Goal: Information Seeking & Learning: Check status

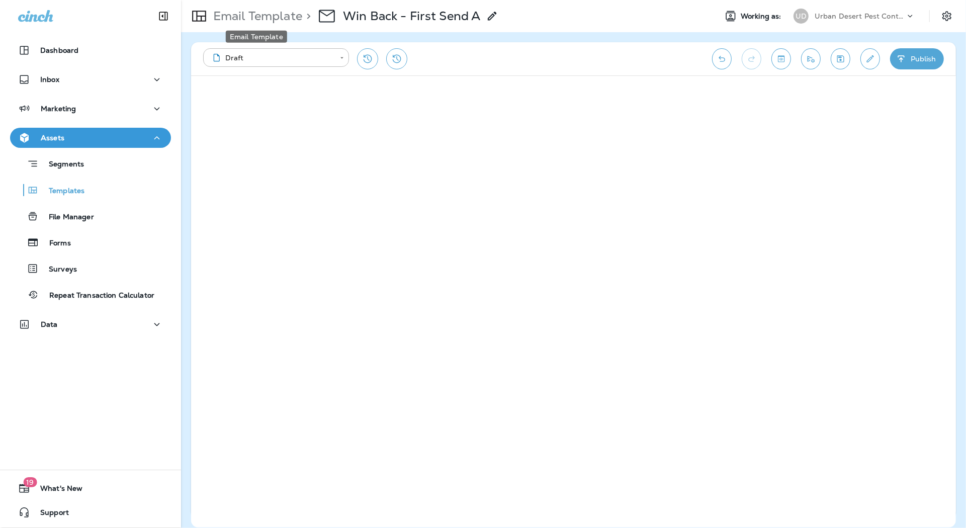
click at [293, 19] on p "Email Template" at bounding box center [255, 16] width 93 height 15
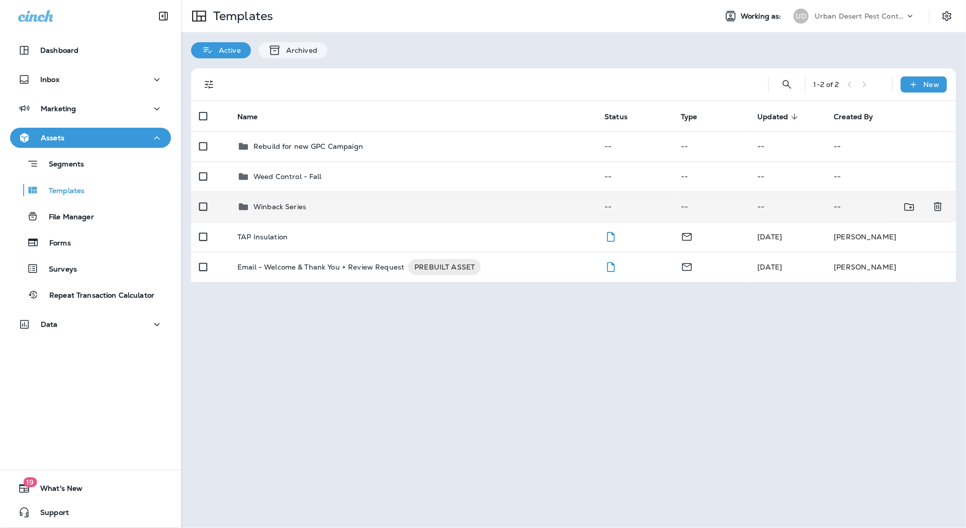
click at [287, 209] on p "Winback Series" at bounding box center [279, 207] width 53 height 8
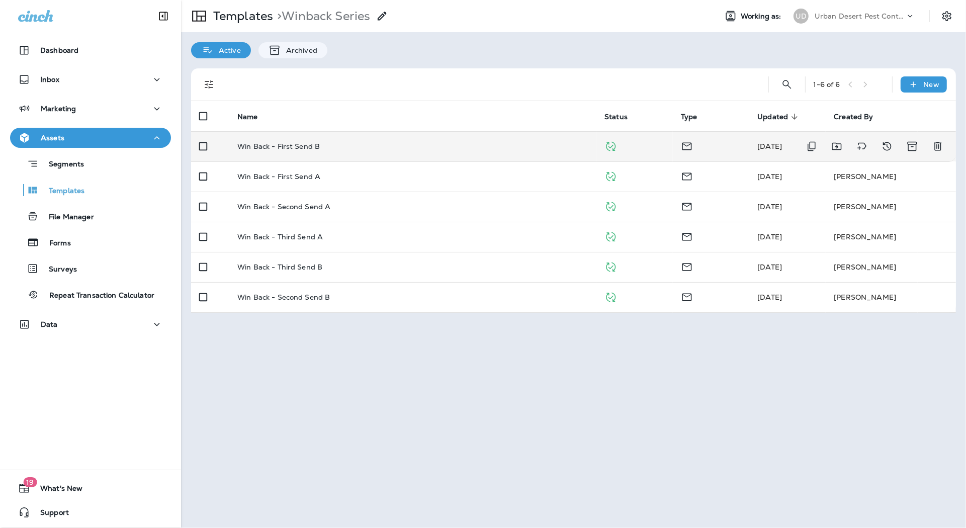
click at [304, 146] on p "Win Back - First Send B" at bounding box center [278, 146] width 82 height 8
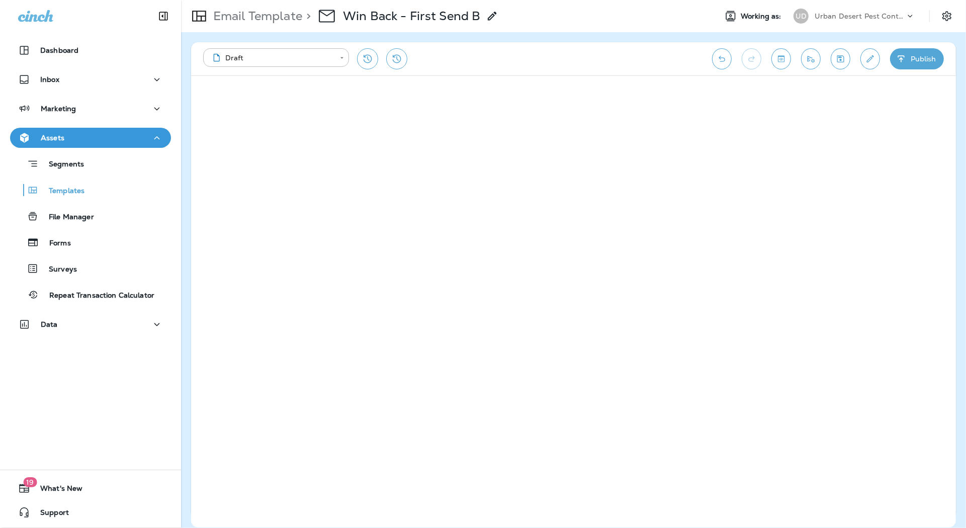
click at [886, 17] on p "Urban Desert Pest Control" at bounding box center [859, 16] width 90 height 8
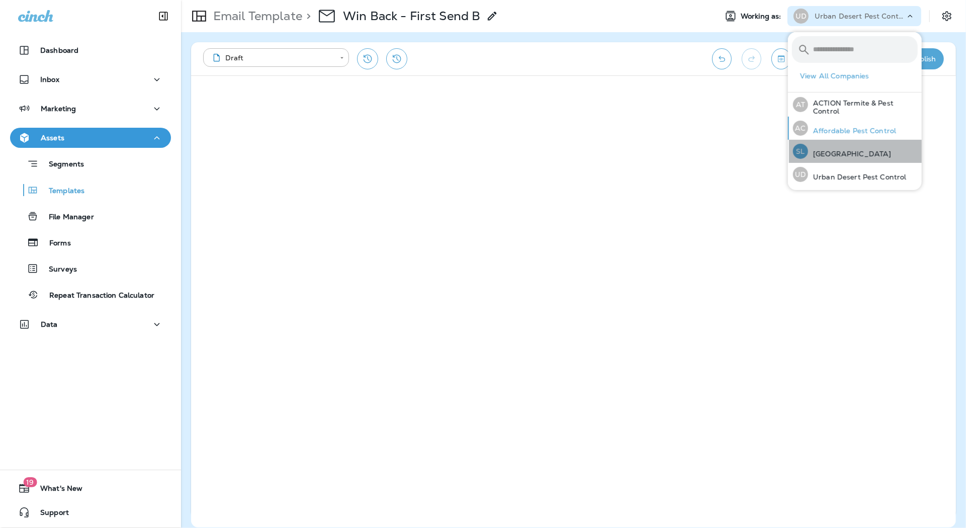
click at [842, 154] on p "[GEOGRAPHIC_DATA]" at bounding box center [849, 154] width 83 height 8
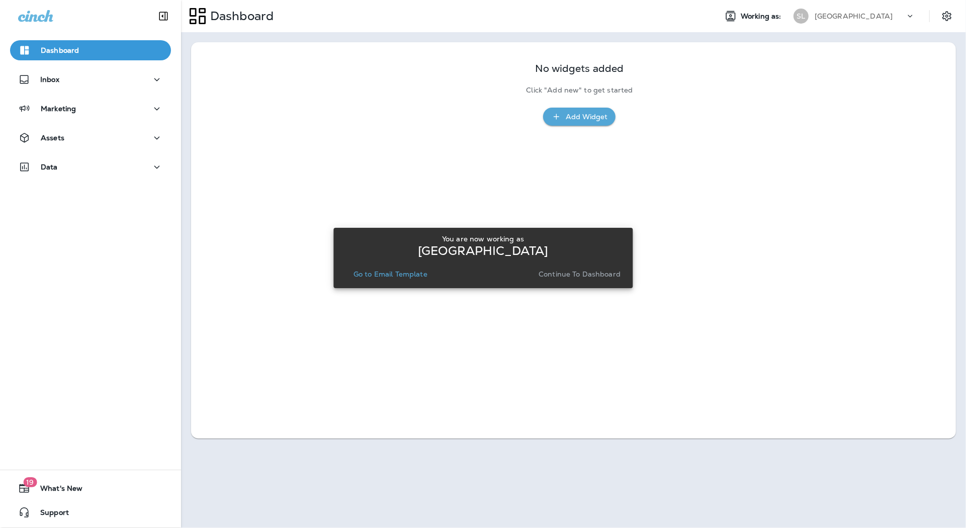
click at [395, 273] on p "Go to Email Template" at bounding box center [390, 274] width 74 height 8
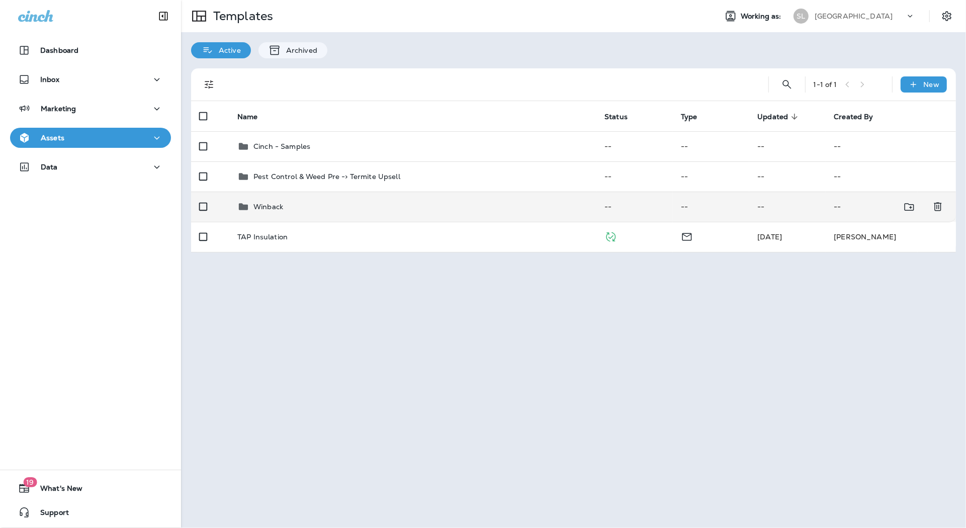
click at [259, 207] on p "Winback" at bounding box center [268, 207] width 30 height 8
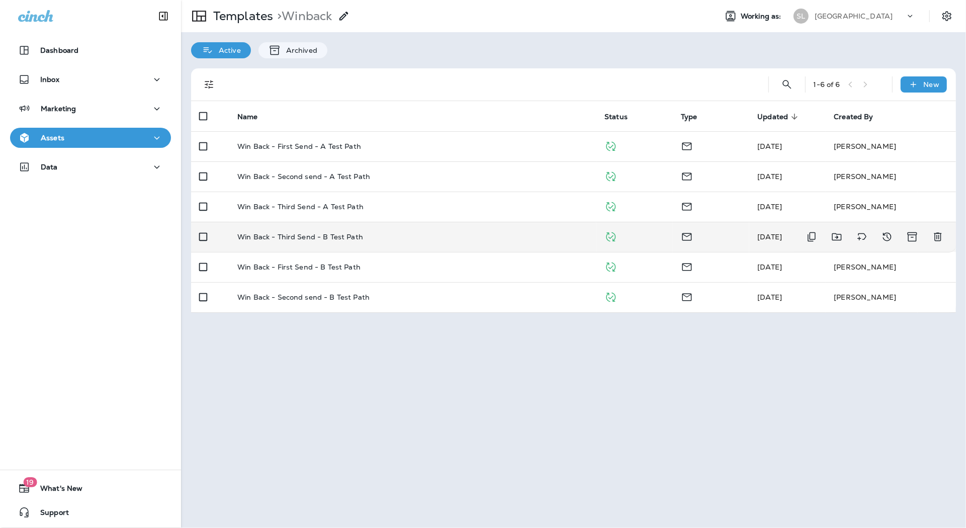
click at [317, 240] on p "Win Back - Third Send - B Test Path" at bounding box center [300, 237] width 126 height 8
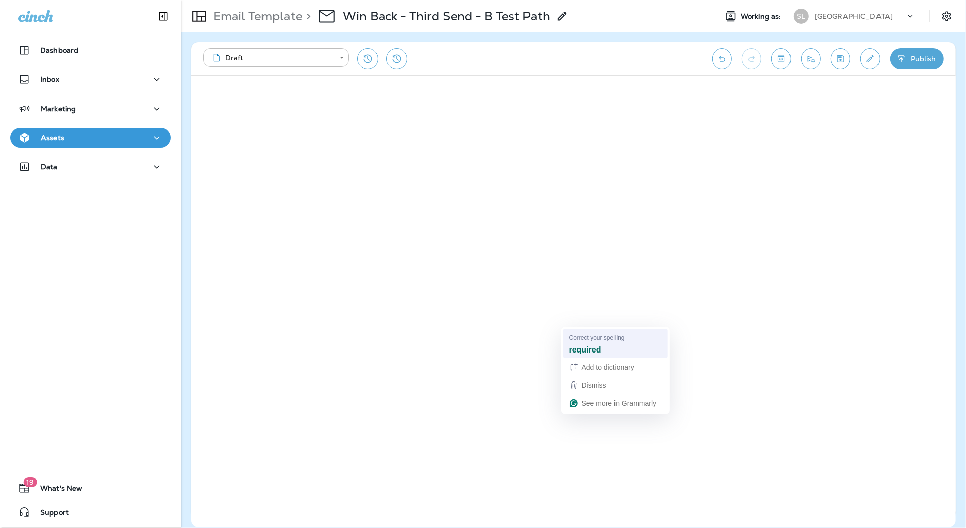
click at [597, 346] on strong "required" at bounding box center [585, 349] width 32 height 11
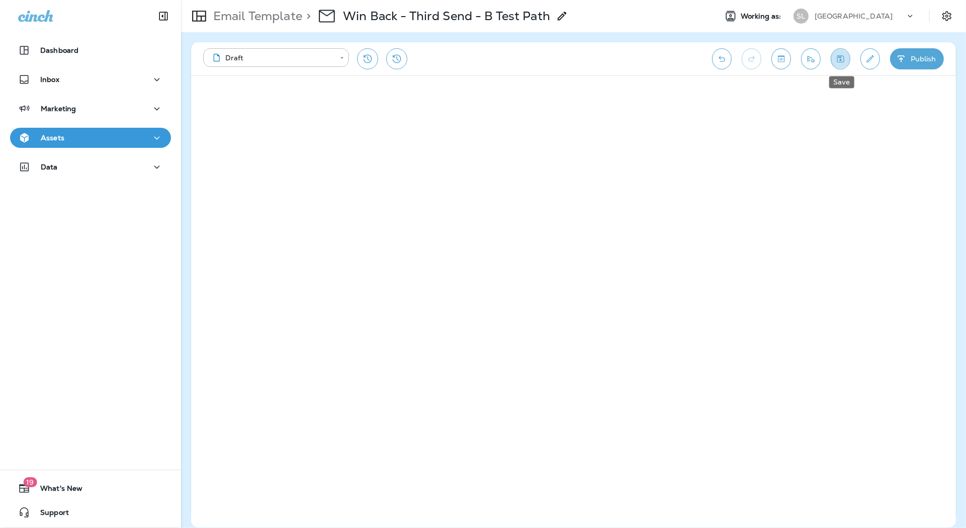
click at [839, 58] on icon "Save" at bounding box center [840, 59] width 11 height 10
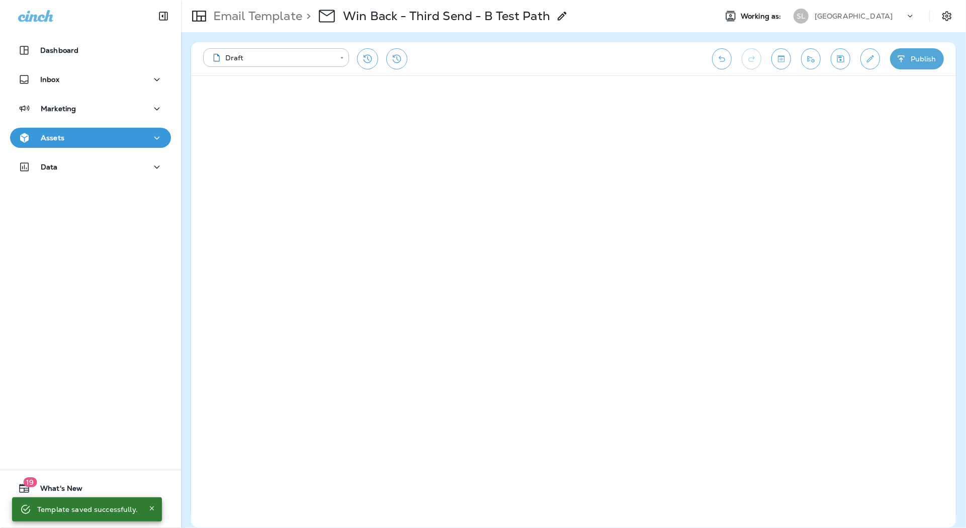
click at [840, 54] on icon "Save" at bounding box center [840, 59] width 11 height 10
click at [105, 141] on div "Assets" at bounding box center [90, 138] width 145 height 13
click at [251, 9] on p "Email Template" at bounding box center [255, 16] width 93 height 15
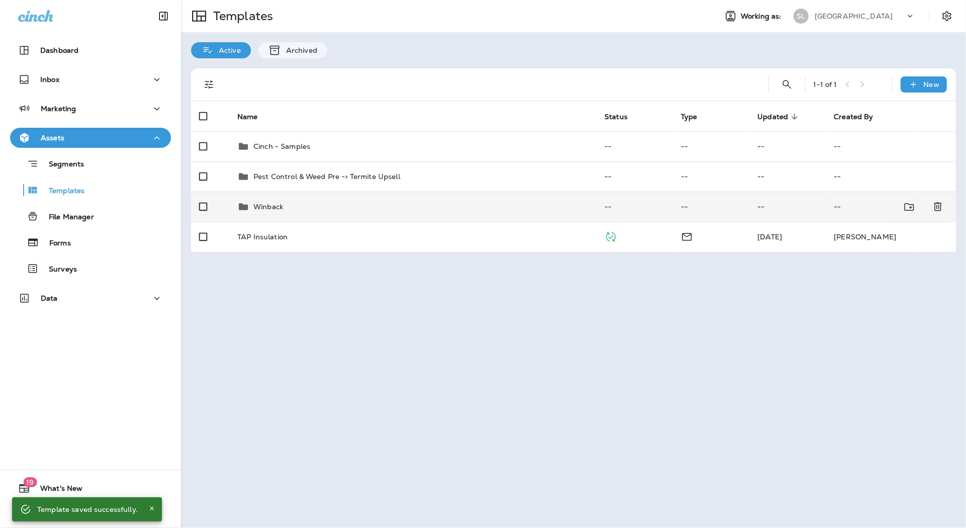
click at [294, 205] on div "Winback" at bounding box center [412, 207] width 351 height 12
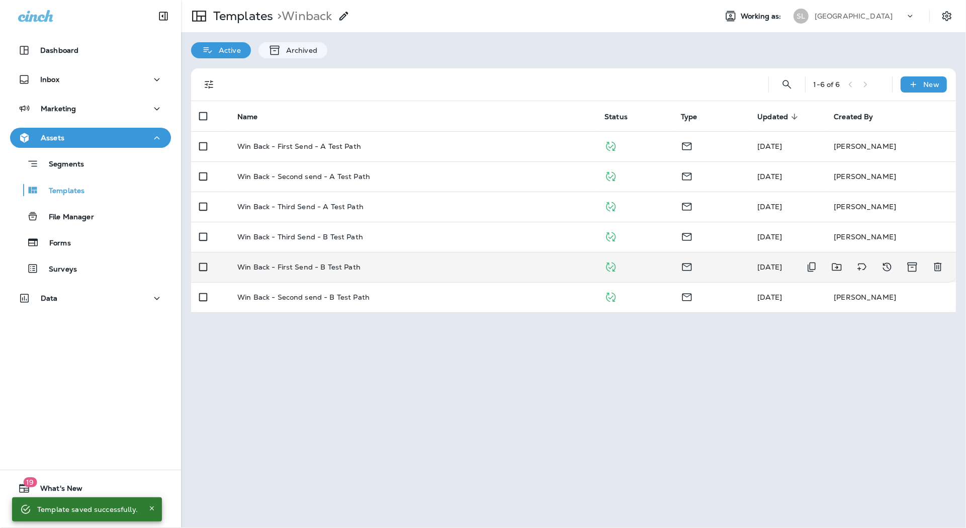
click at [342, 271] on td "Win Back - First Send - B Test Path" at bounding box center [412, 267] width 367 height 30
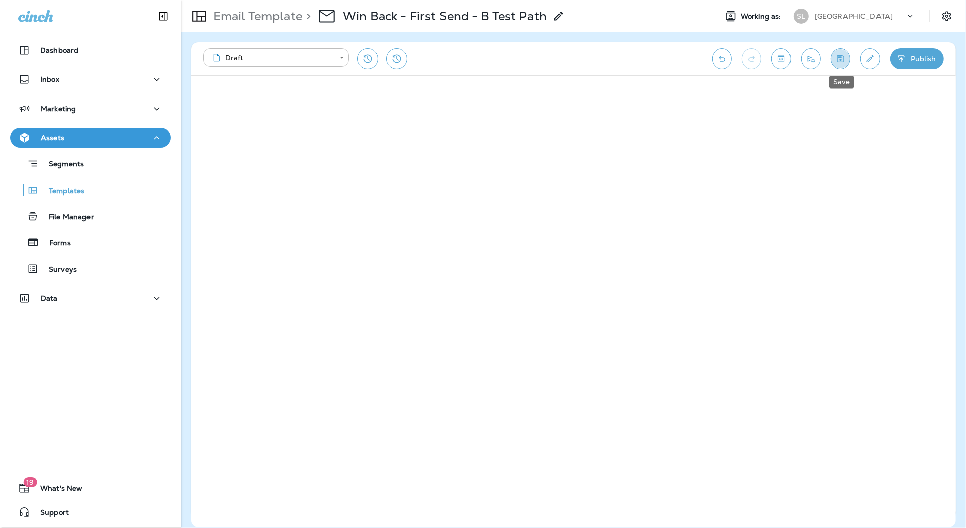
click at [840, 58] on icon "Save" at bounding box center [840, 59] width 11 height 10
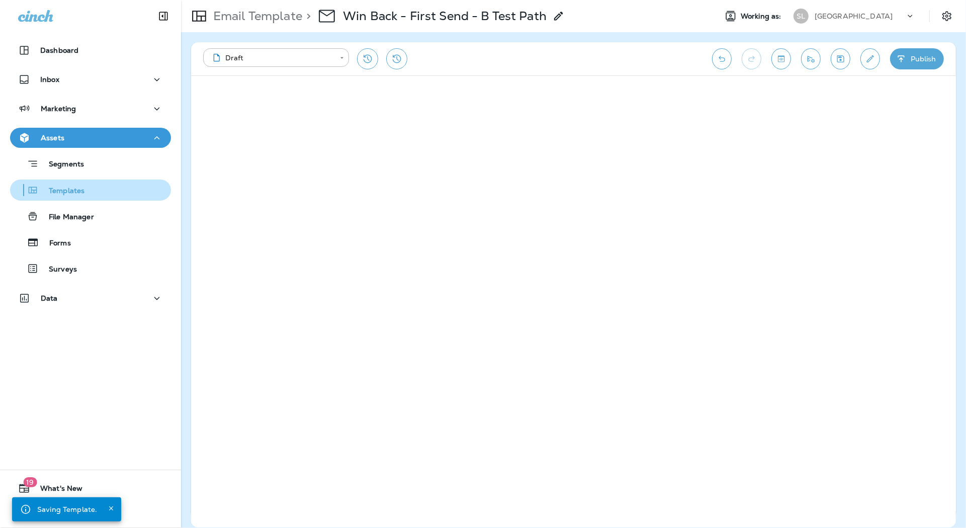
click at [91, 190] on div "Templates" at bounding box center [90, 189] width 153 height 15
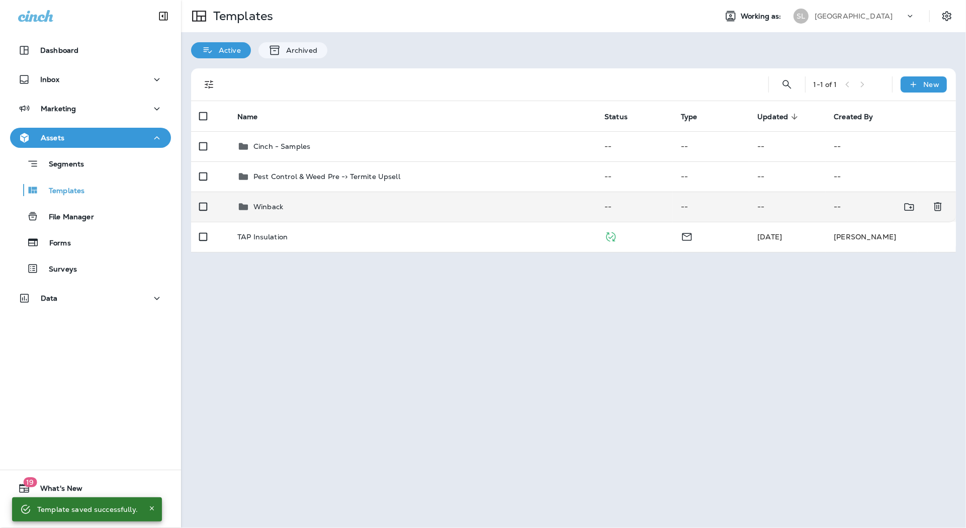
click at [341, 208] on div "Winback" at bounding box center [412, 207] width 351 height 12
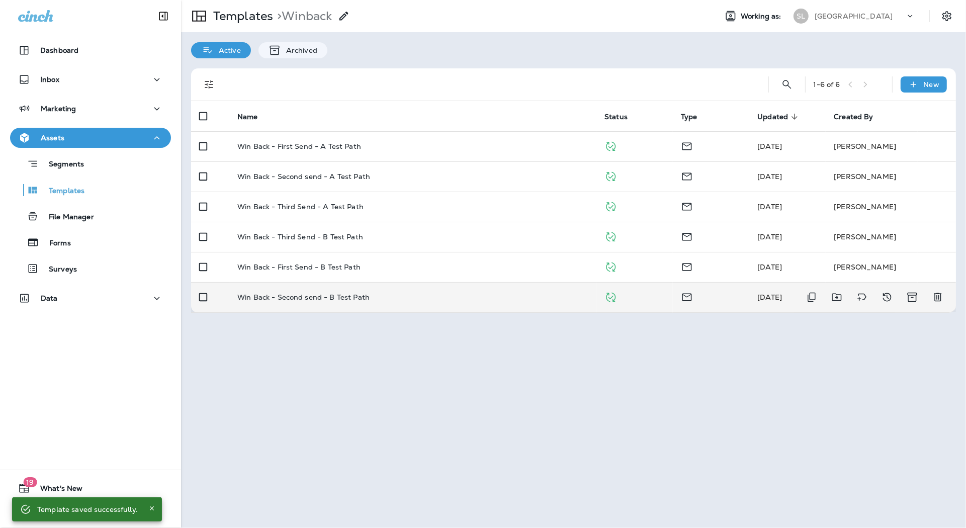
click at [341, 300] on p "Win Back - Second send - B Test Path" at bounding box center [303, 297] width 132 height 8
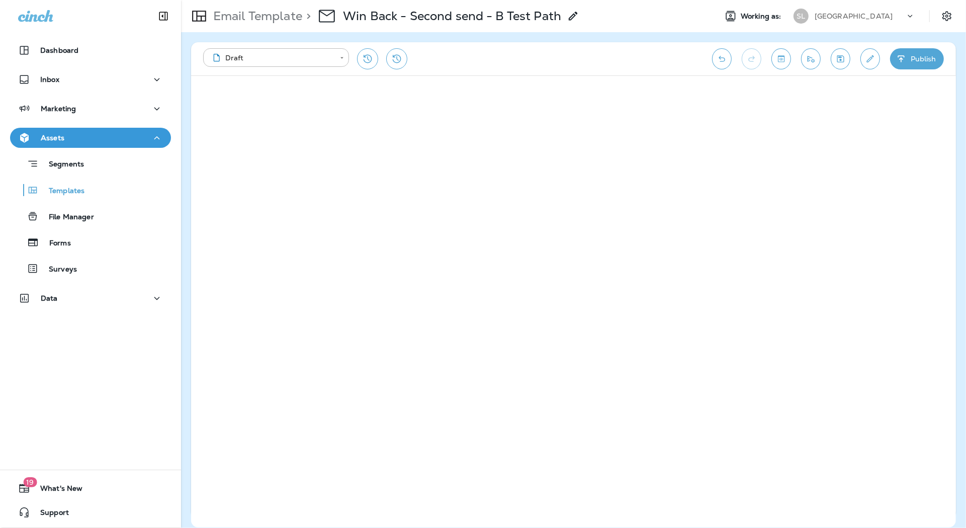
click at [839, 60] on icon "Save" at bounding box center [840, 59] width 11 height 10
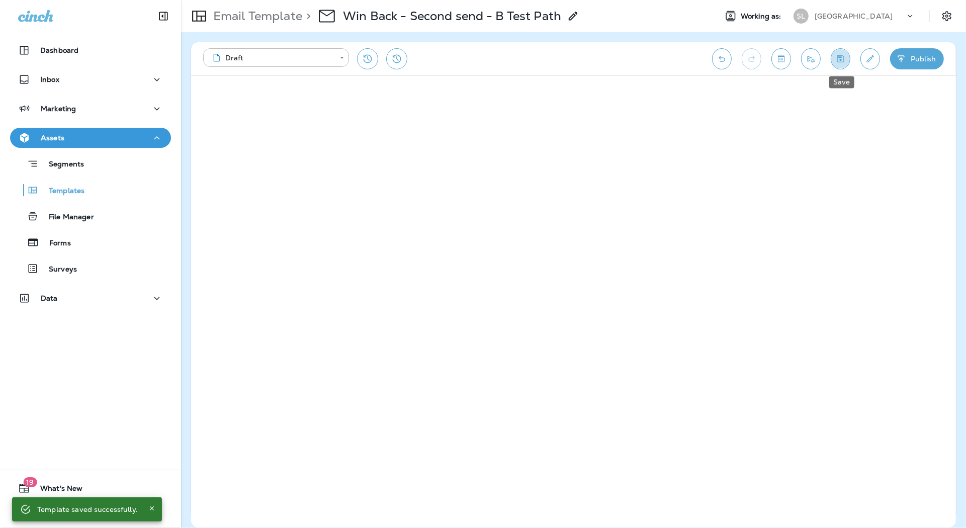
click at [841, 61] on icon "Save" at bounding box center [840, 59] width 11 height 10
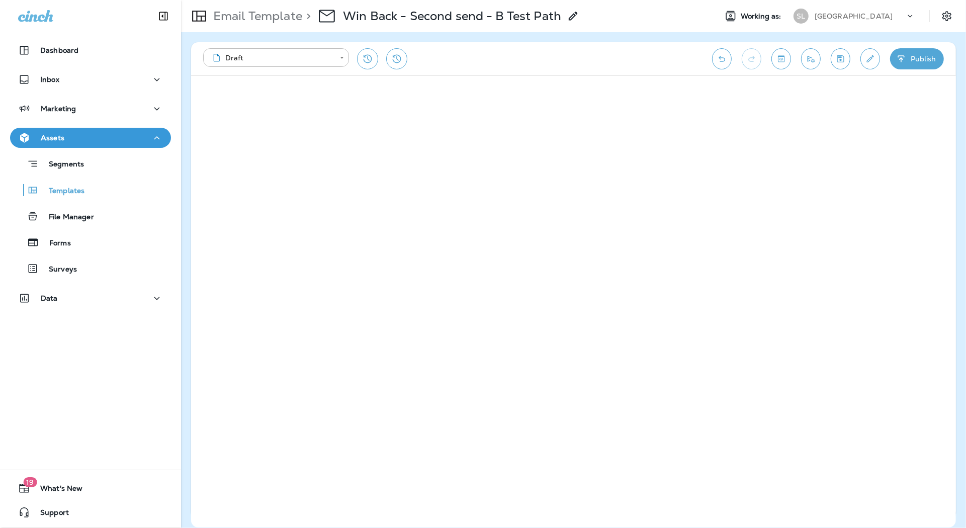
click at [825, 17] on p "[GEOGRAPHIC_DATA]" at bounding box center [853, 16] width 78 height 8
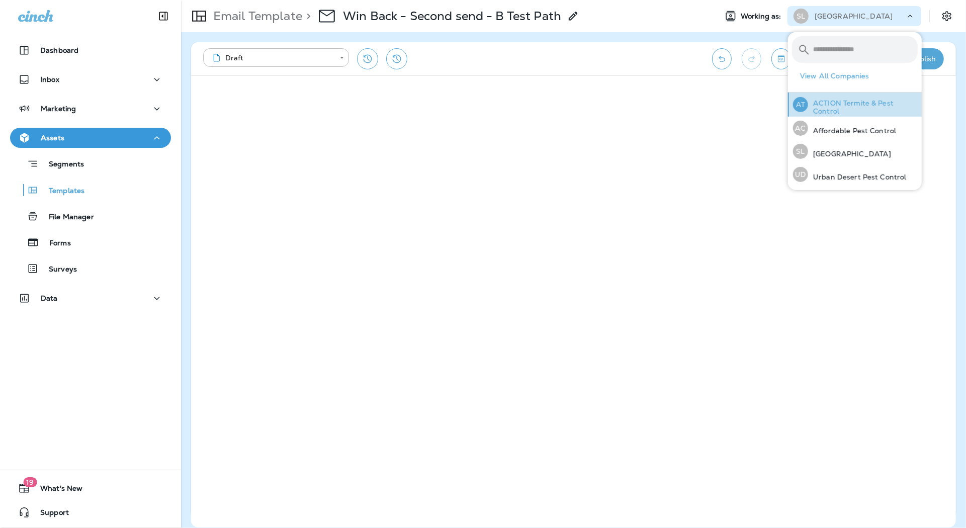
click at [832, 112] on p "ACTION Termite & Pest Control" at bounding box center [863, 107] width 110 height 16
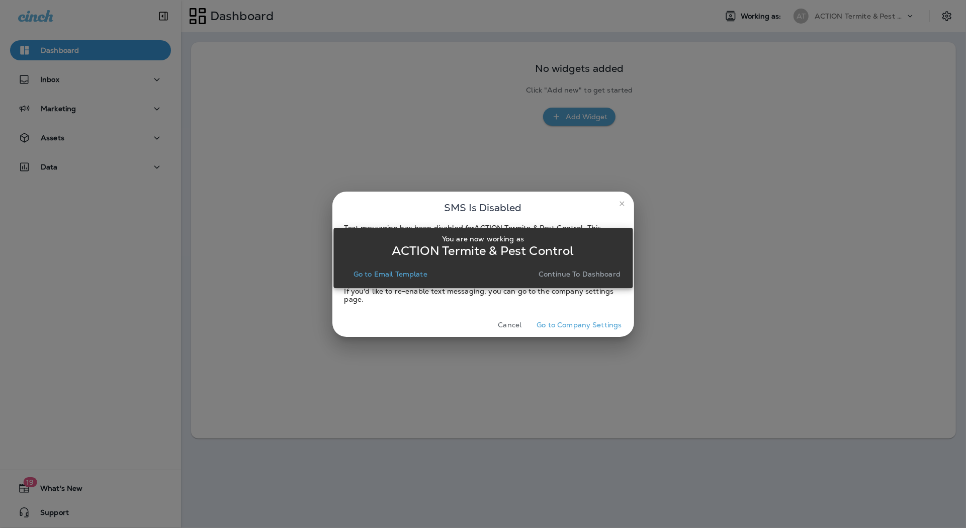
click at [399, 272] on p "Go to Email Template" at bounding box center [390, 274] width 74 height 8
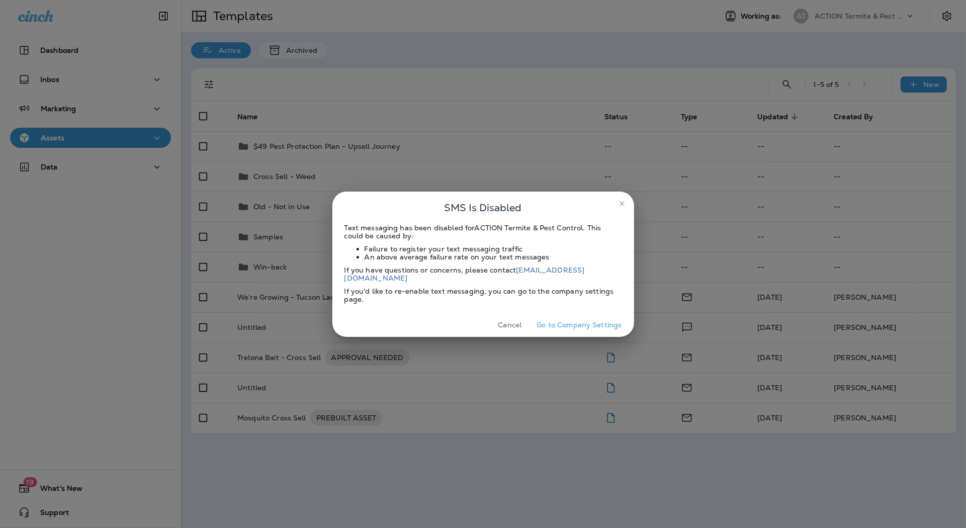
click at [517, 317] on button "Cancel" at bounding box center [510, 325] width 38 height 16
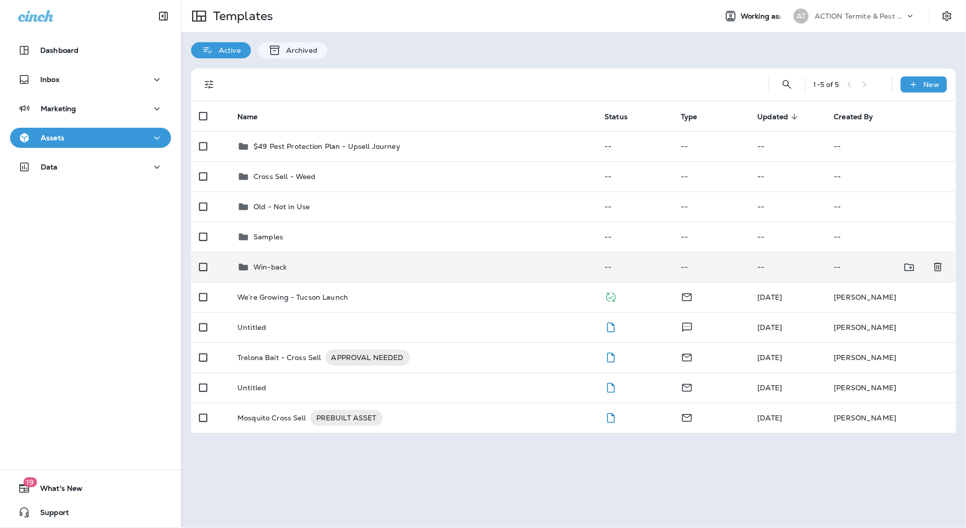
click at [271, 270] on p "Win-back" at bounding box center [269, 267] width 33 height 8
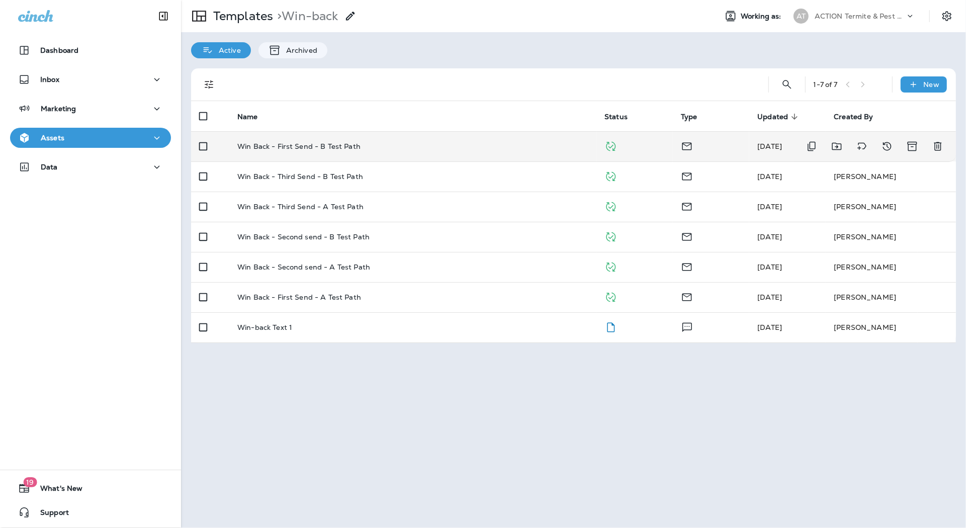
click at [318, 150] on td "Win Back - First Send - B Test Path" at bounding box center [412, 146] width 367 height 30
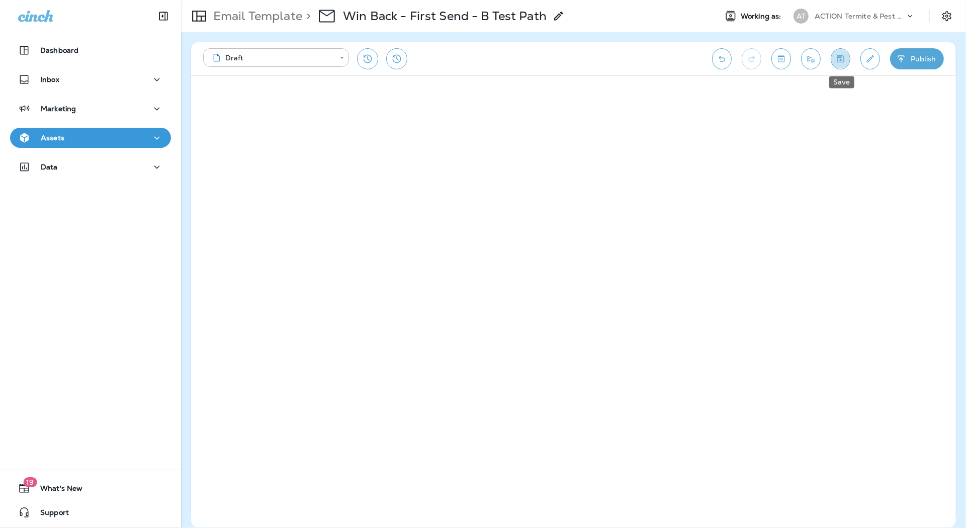
click at [837, 58] on icon "Save" at bounding box center [840, 59] width 11 height 10
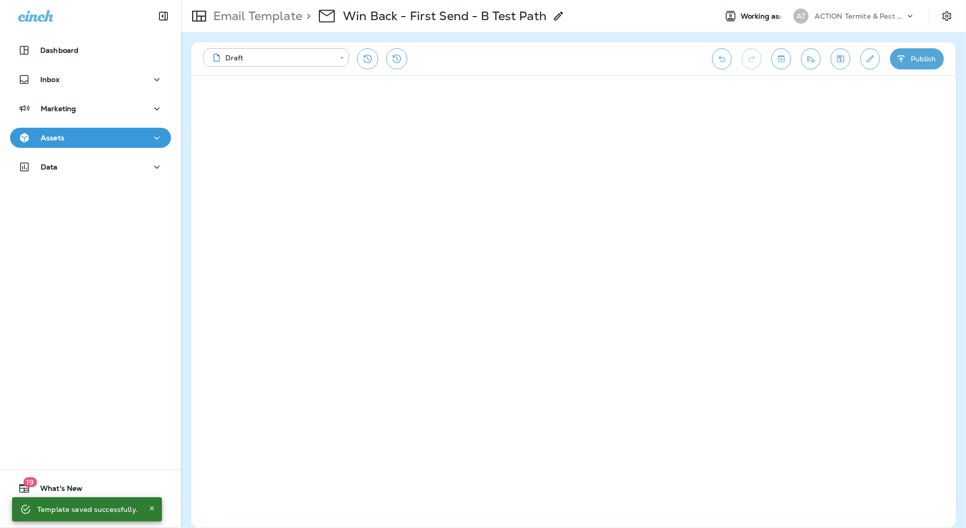
click at [121, 137] on div "Assets" at bounding box center [90, 138] width 145 height 13
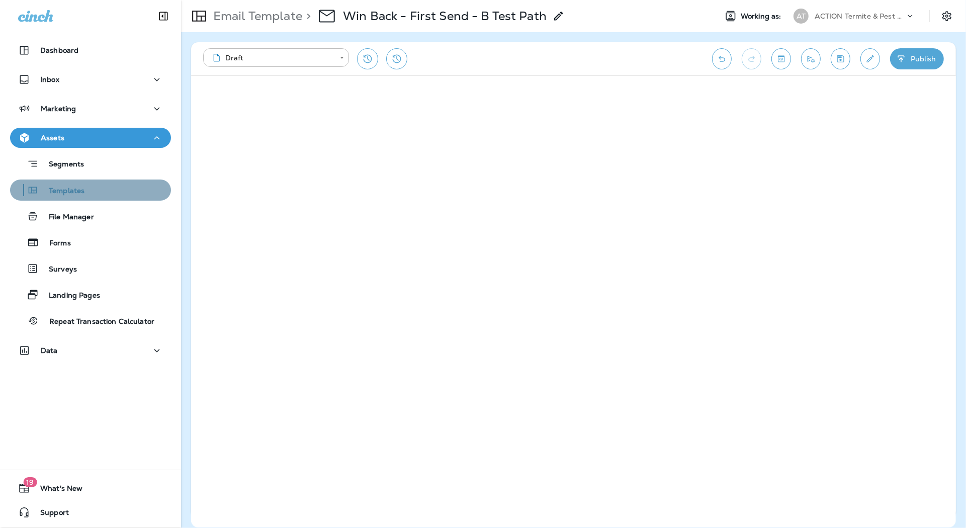
click at [77, 188] on p "Templates" at bounding box center [62, 191] width 46 height 10
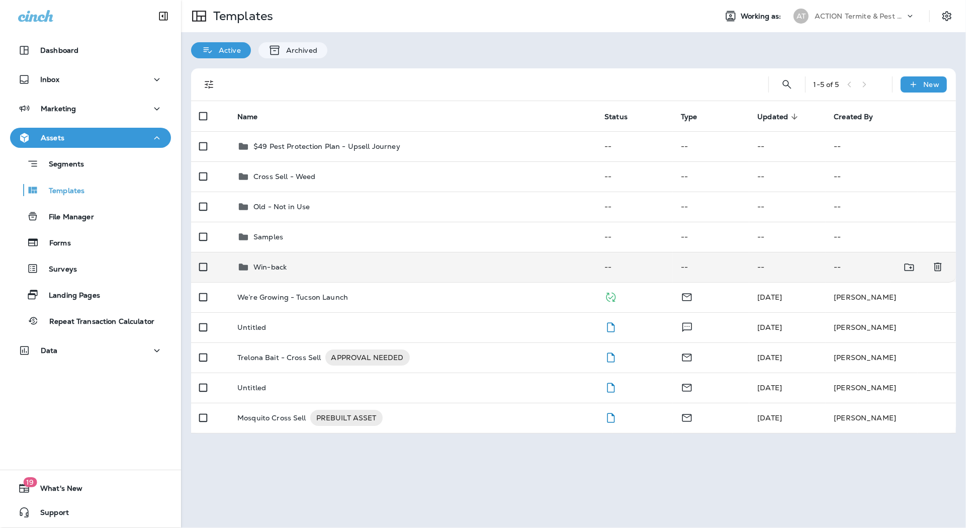
click at [279, 268] on p "Win-back" at bounding box center [269, 267] width 33 height 8
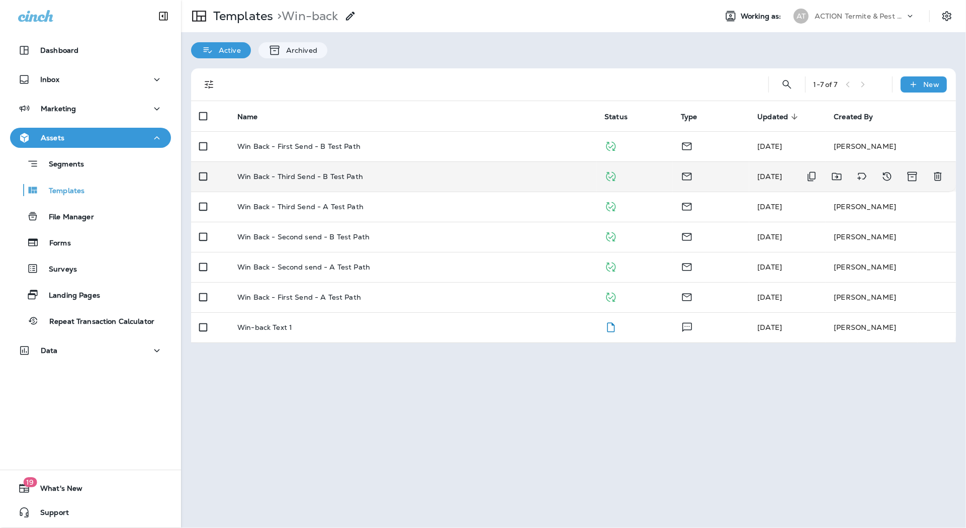
click at [320, 178] on p "Win Back - Third Send - B Test Path" at bounding box center [300, 176] width 126 height 8
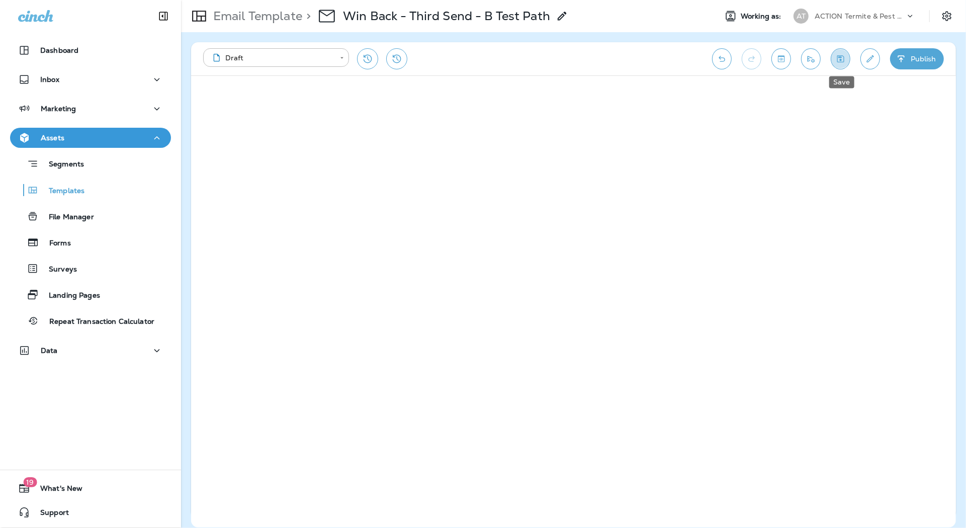
click at [837, 58] on icon "Save" at bounding box center [840, 59] width 11 height 10
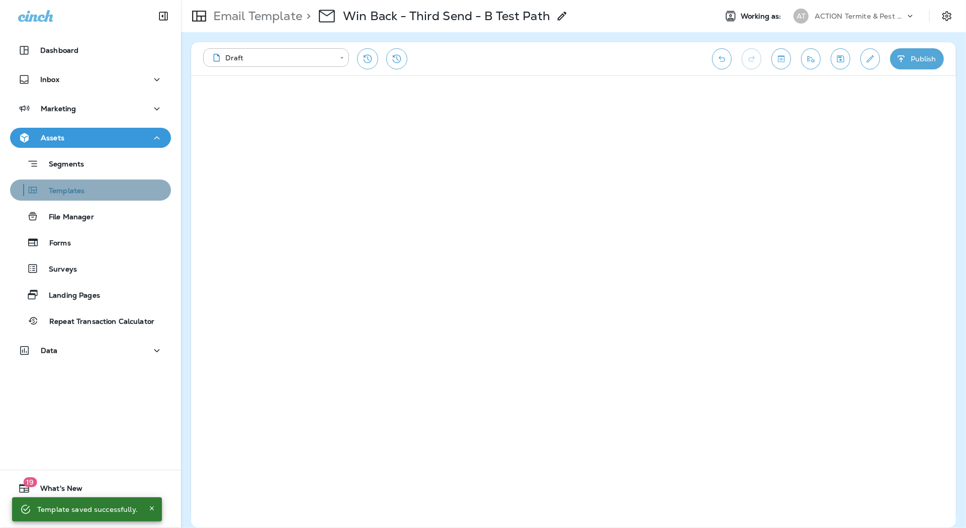
click at [79, 196] on div "Templates" at bounding box center [49, 189] width 70 height 15
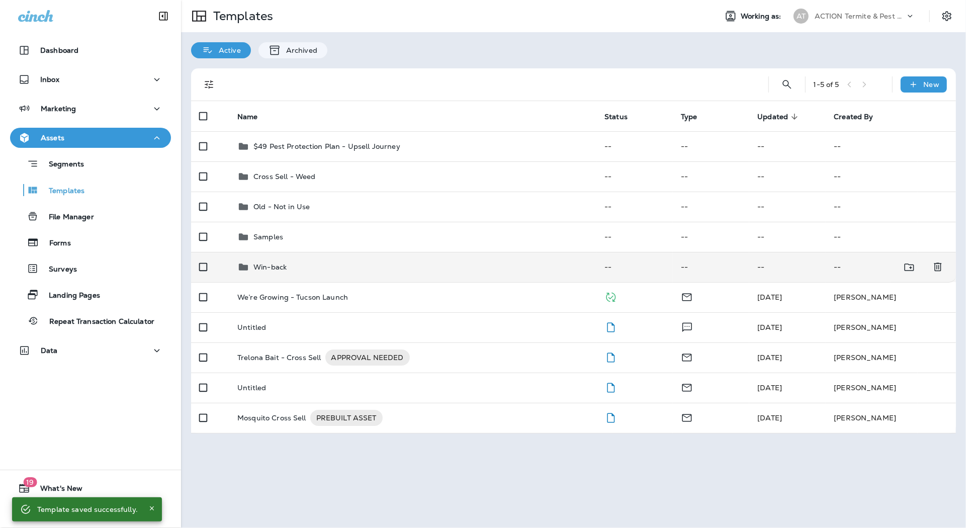
click at [308, 270] on div "Win-back" at bounding box center [412, 267] width 351 height 12
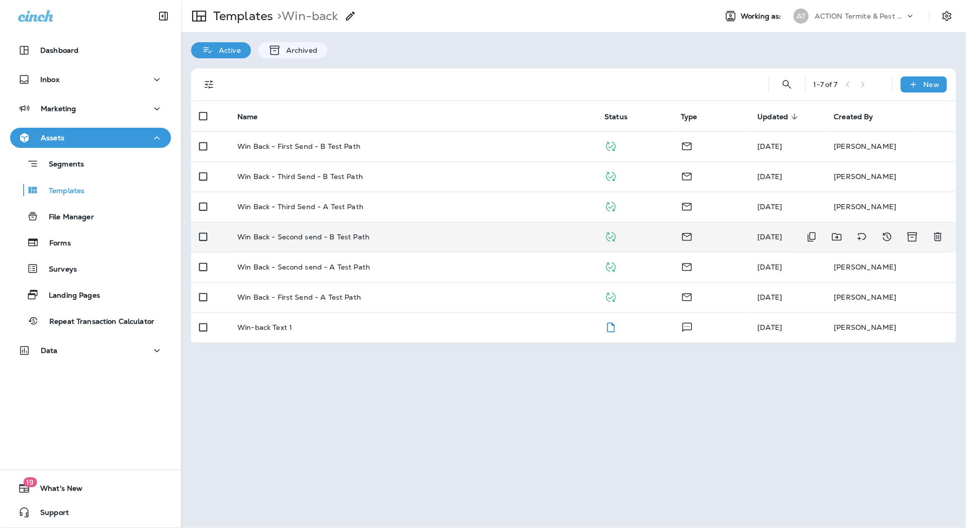
click at [323, 239] on p "Win Back - Second send - B Test Path" at bounding box center [303, 237] width 132 height 8
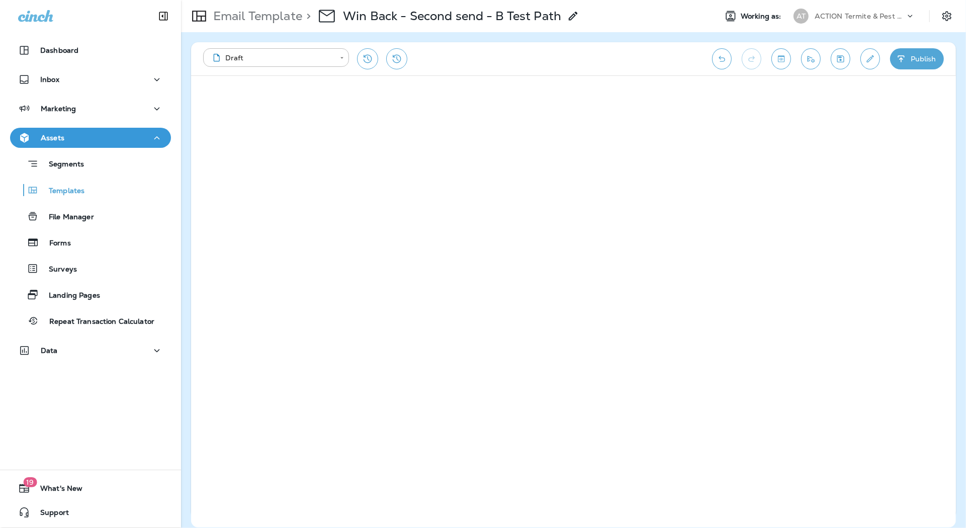
click at [838, 60] on icon "Save" at bounding box center [840, 59] width 11 height 10
click at [834, 15] on p "ACTION Termite & Pest Control" at bounding box center [859, 16] width 90 height 8
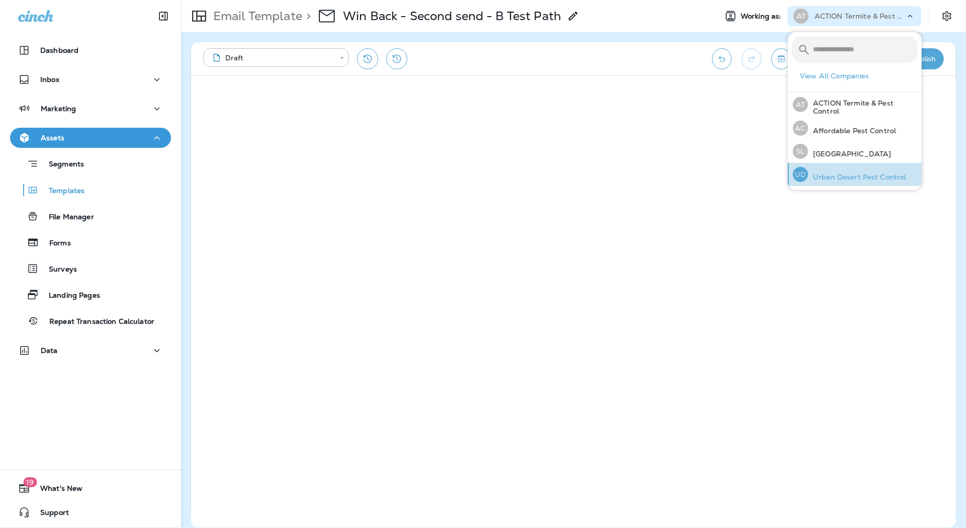
click at [834, 174] on p "Urban Desert Pest Control" at bounding box center [857, 177] width 99 height 8
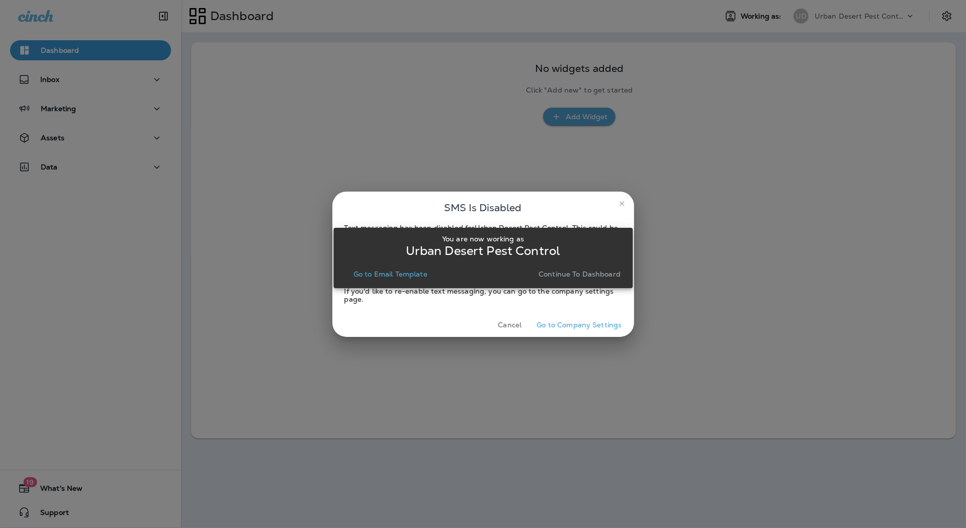
click at [381, 279] on button "Go to Email Template" at bounding box center [390, 274] width 82 height 14
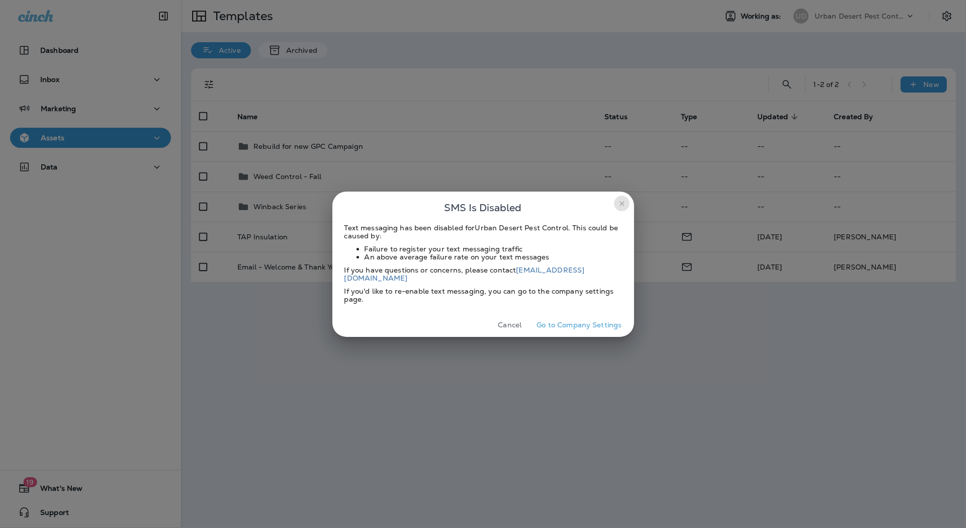
click at [623, 206] on icon "close" at bounding box center [621, 203] width 5 height 5
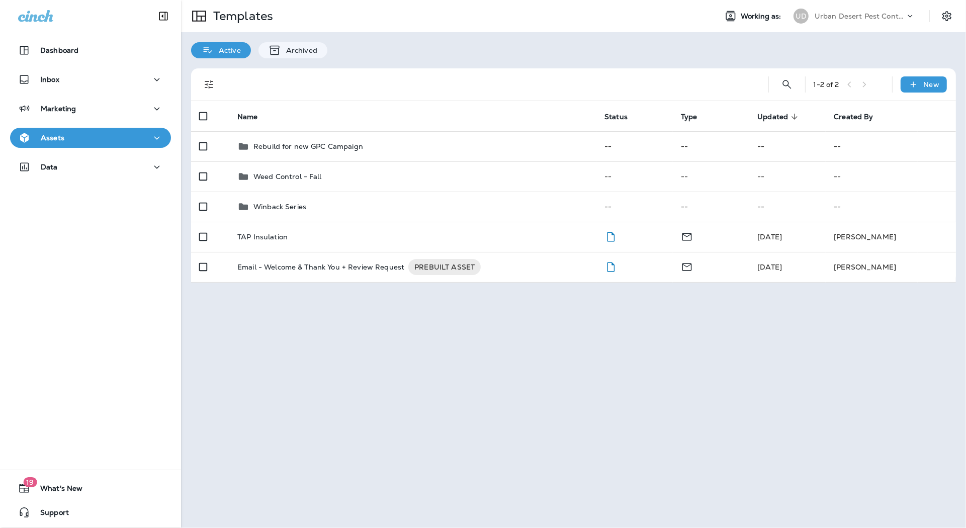
click at [74, 135] on div "Assets" at bounding box center [90, 138] width 145 height 13
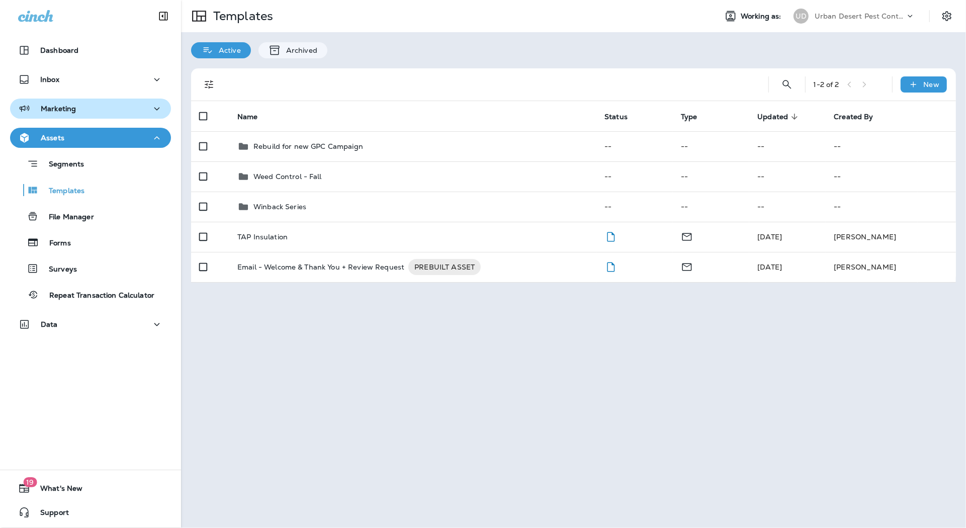
click at [73, 110] on p "Marketing" at bounding box center [58, 109] width 35 height 8
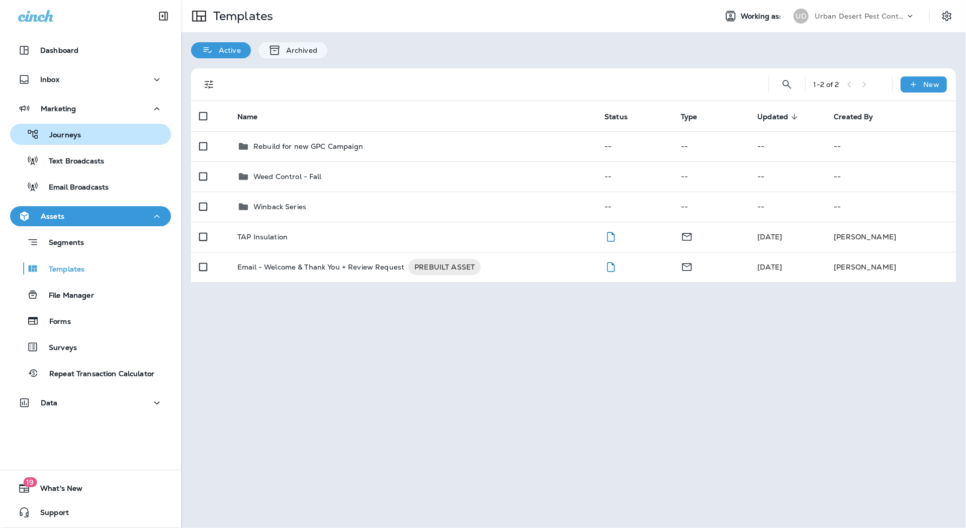
click at [89, 138] on div "Journeys" at bounding box center [90, 134] width 153 height 15
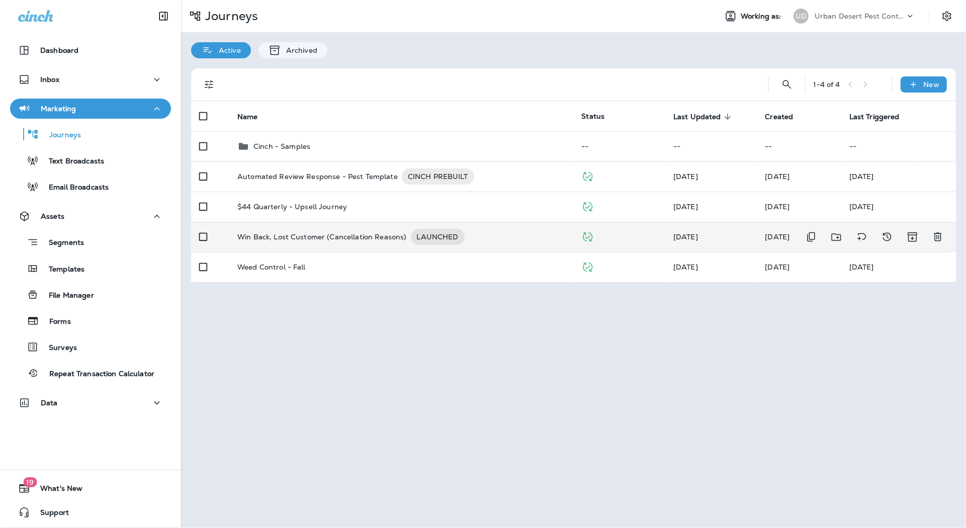
click at [307, 233] on p "Win Back, Lost Customer (Cancellation Reasons)" at bounding box center [321, 237] width 169 height 16
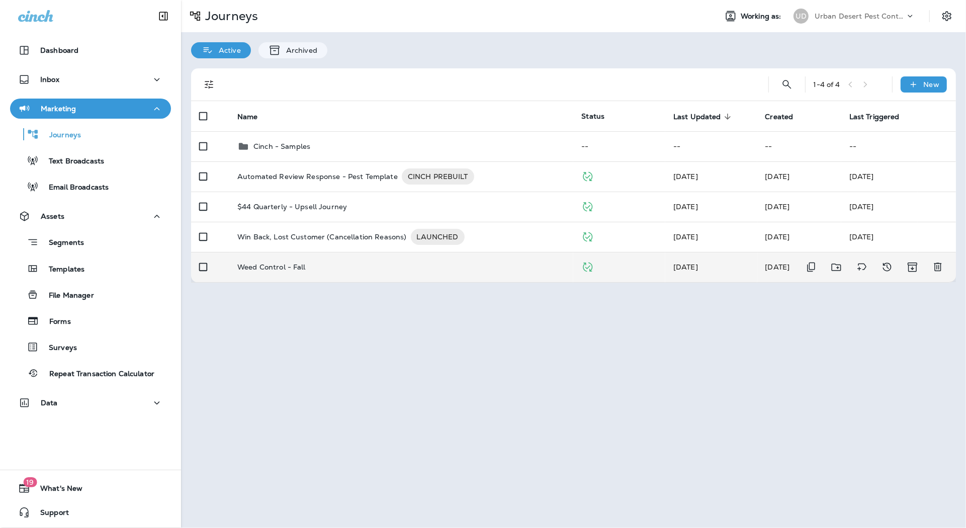
click at [292, 266] on p "Weed Control - Fall" at bounding box center [271, 267] width 68 height 8
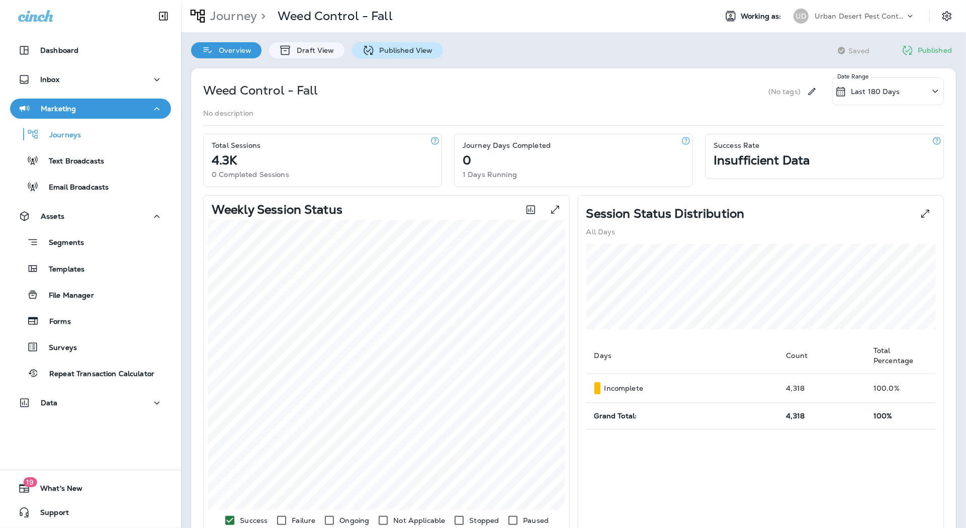
click at [391, 51] on p "Published View" at bounding box center [403, 50] width 58 height 8
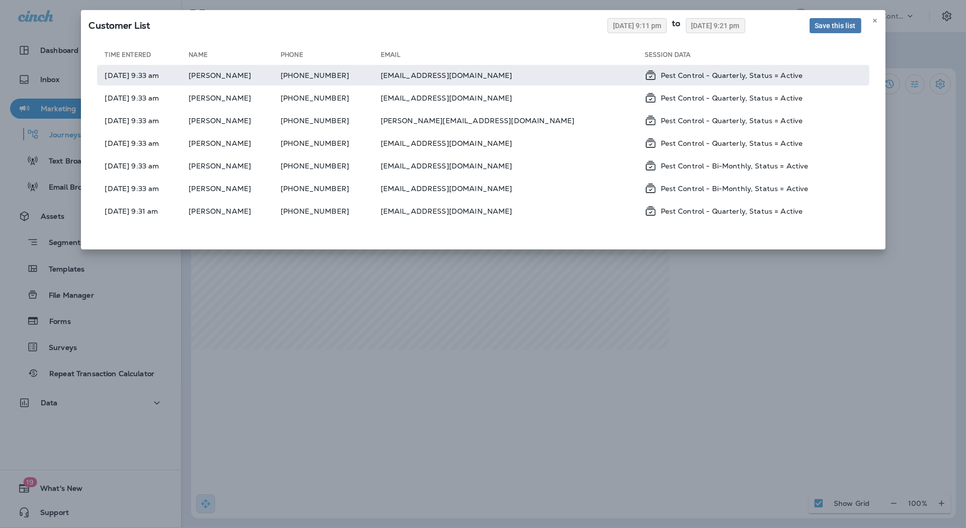
click at [380, 76] on td "[PHONE_NUMBER]" at bounding box center [330, 75] width 100 height 21
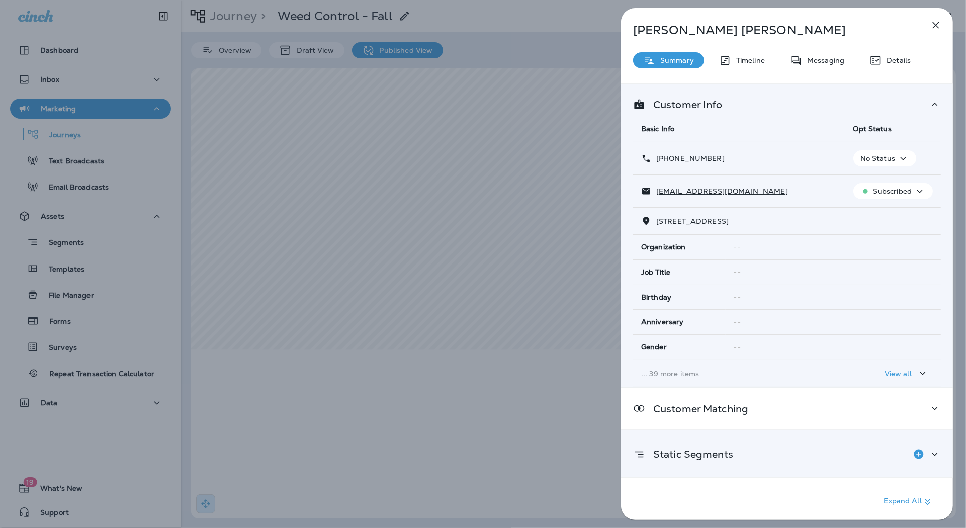
click at [718, 444] on div "Static Segments" at bounding box center [683, 454] width 100 height 20
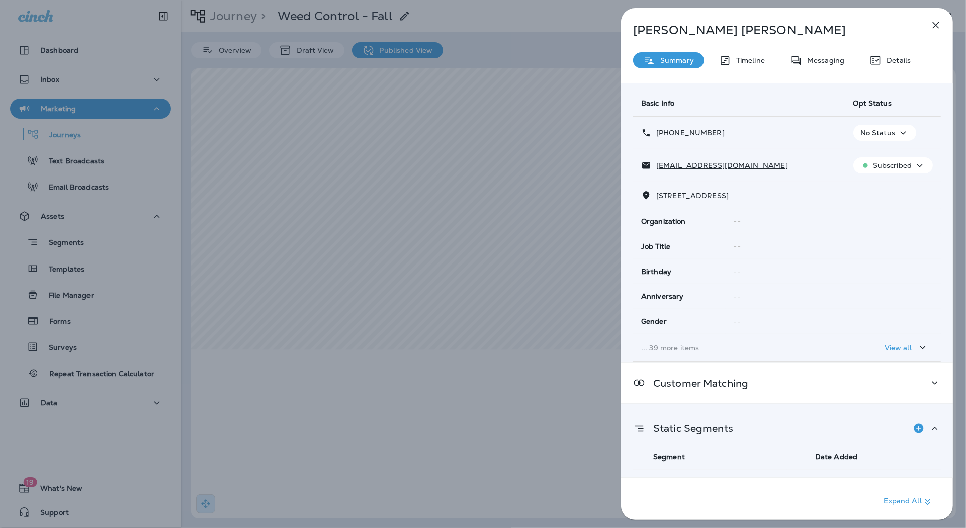
click at [715, 424] on p "Static Segments" at bounding box center [689, 428] width 88 height 8
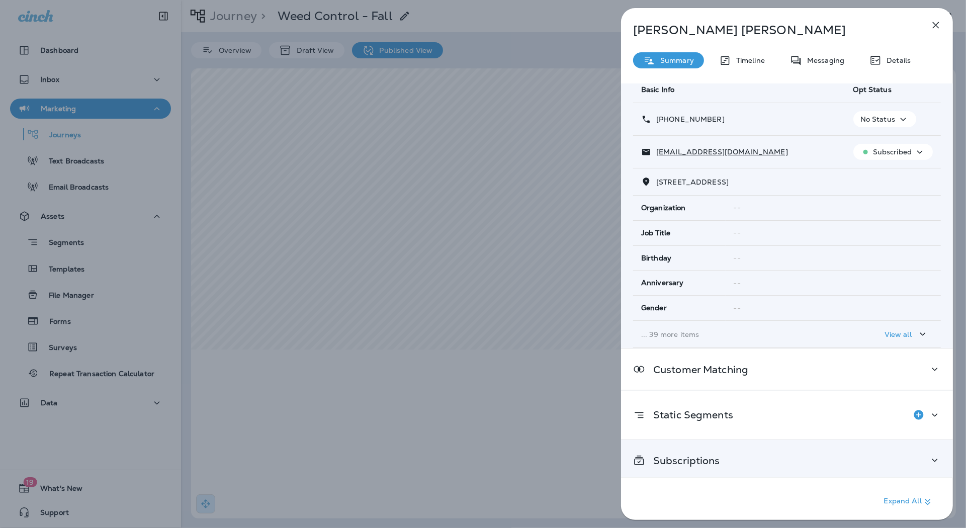
click at [714, 448] on div "Subscriptions" at bounding box center [787, 460] width 332 height 41
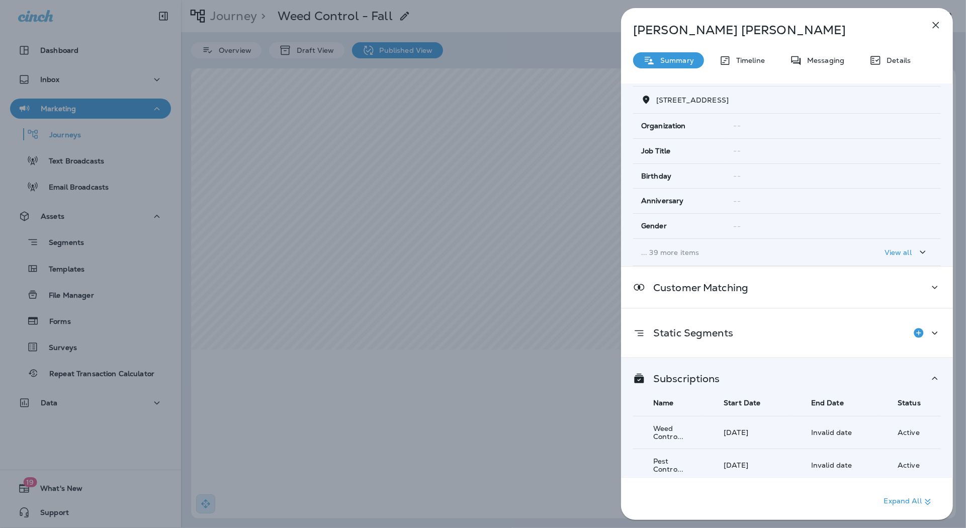
click at [933, 27] on icon "button" at bounding box center [935, 25] width 7 height 7
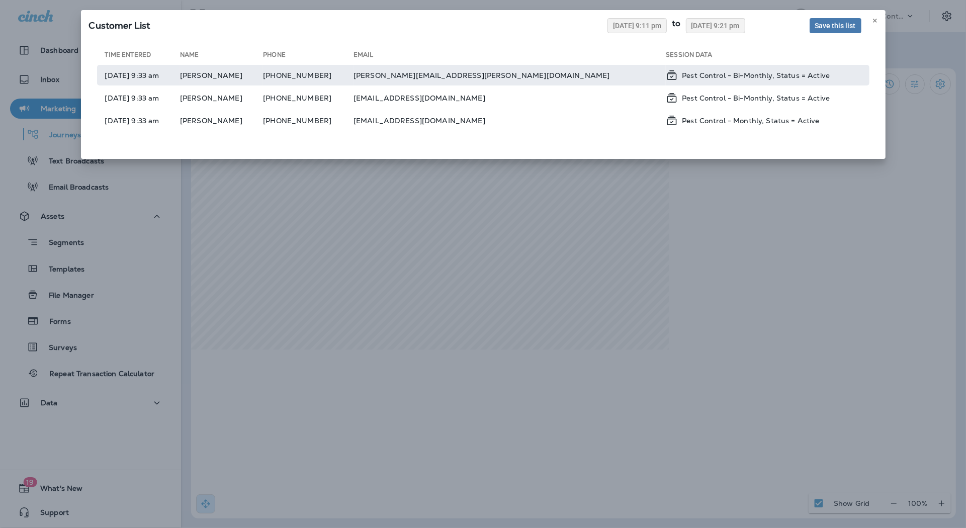
click at [564, 82] on td "[PERSON_NAME][EMAIL_ADDRESS][PERSON_NAME][DOMAIN_NAME]" at bounding box center [509, 75] width 312 height 21
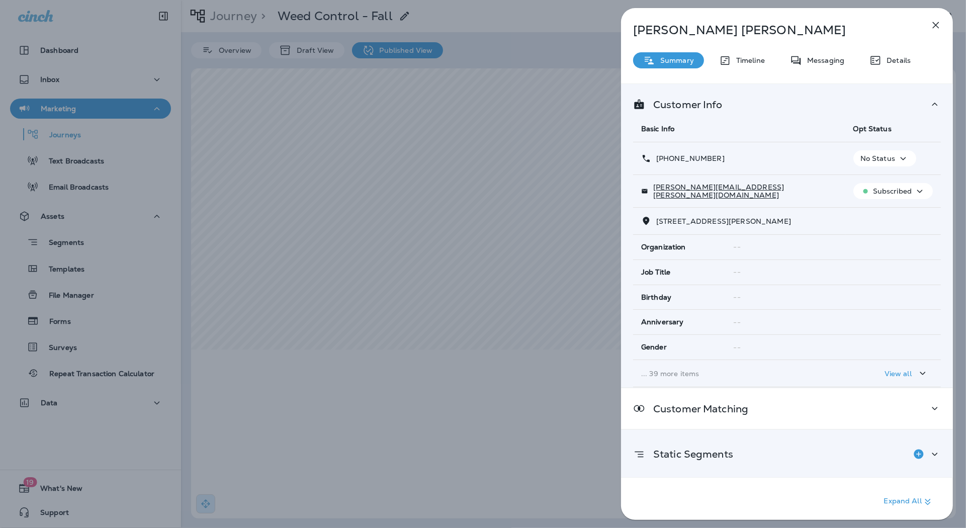
scroll to position [39, 0]
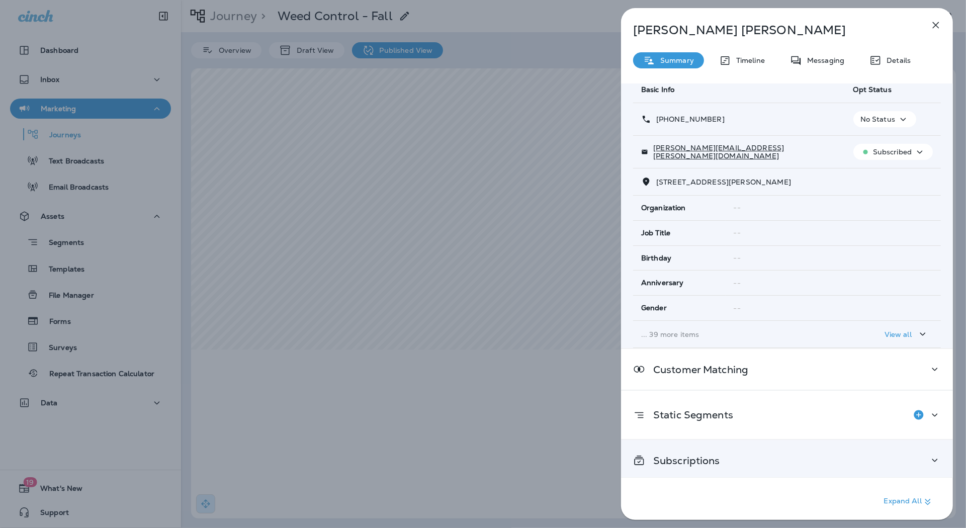
click at [705, 456] on p "Subscriptions" at bounding box center [682, 460] width 75 height 8
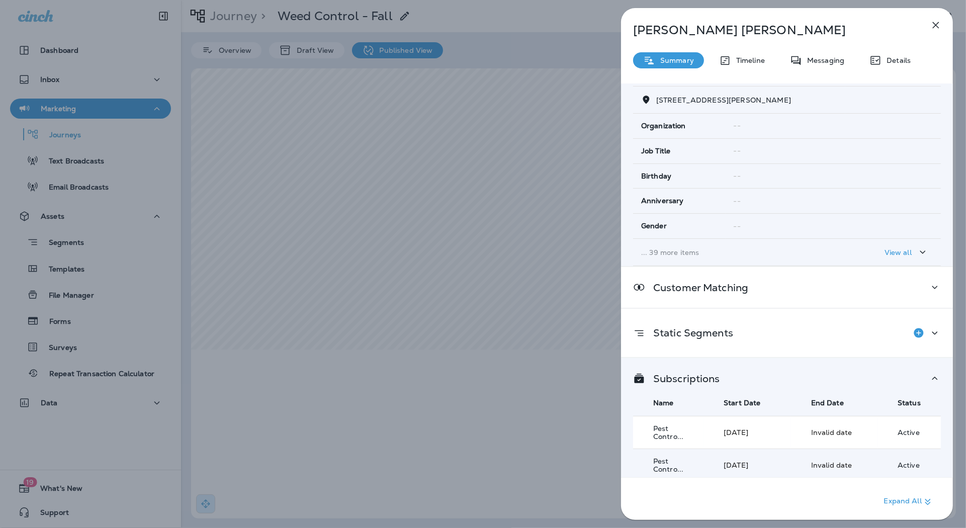
click at [684, 426] on td "Pest Contro..." at bounding box center [668, 432] width 70 height 33
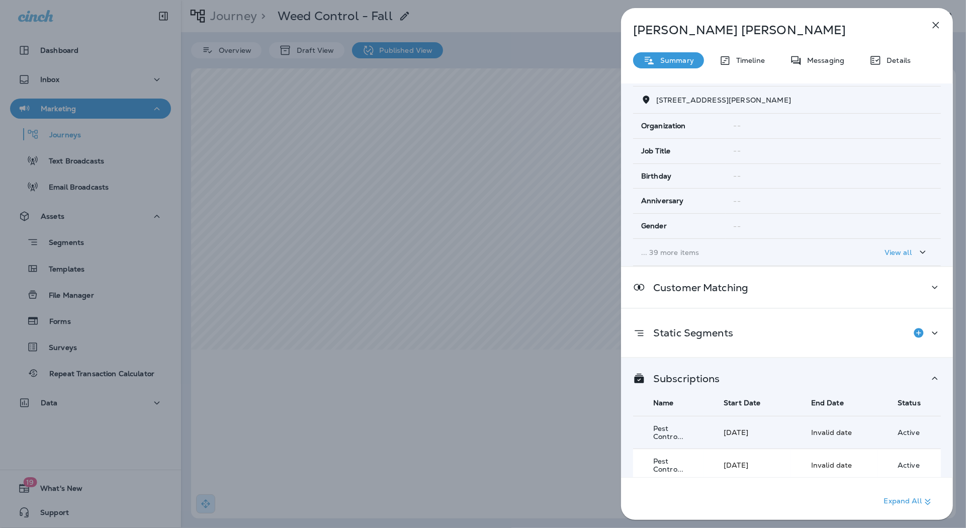
click at [681, 450] on td "Pest Contro..." at bounding box center [668, 465] width 70 height 33
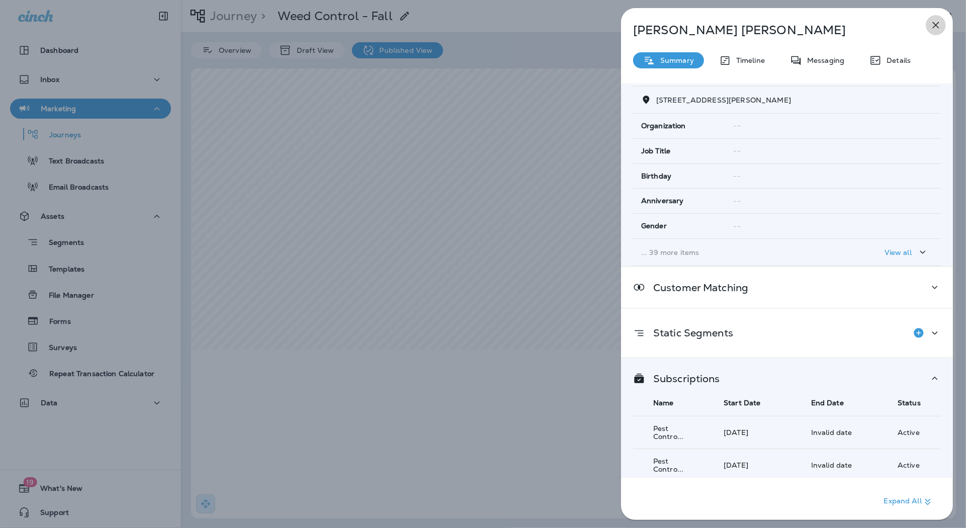
click at [936, 29] on icon "button" at bounding box center [935, 25] width 12 height 12
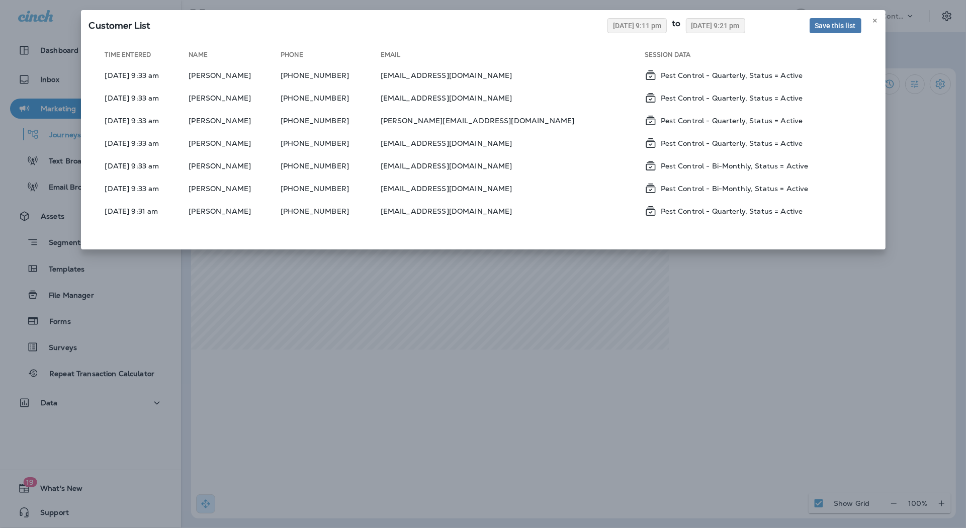
click at [650, 411] on div "Customer List [DATE] 9:11 pm to [DATE] 9:21 pm Save this list Time Entered Name…" at bounding box center [483, 264] width 966 height 528
click at [613, 28] on span "[DATE] 9:11 pm" at bounding box center [637, 25] width 48 height 7
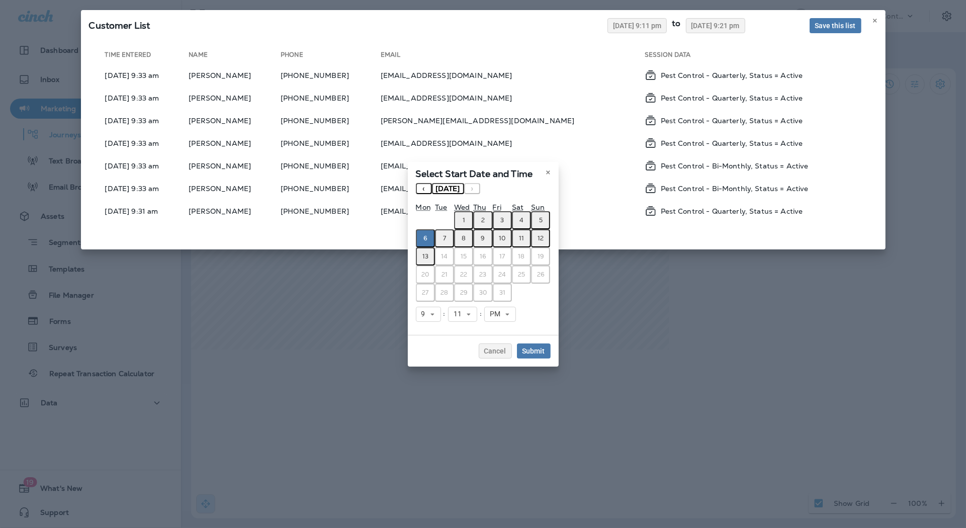
click at [462, 221] on abbr "1" at bounding box center [463, 220] width 3 height 8
click at [425, 259] on abbr "13" at bounding box center [425, 256] width 6 height 8
click at [473, 221] on button "2" at bounding box center [482, 220] width 19 height 18
click at [533, 350] on span "Submit" at bounding box center [533, 350] width 23 height 7
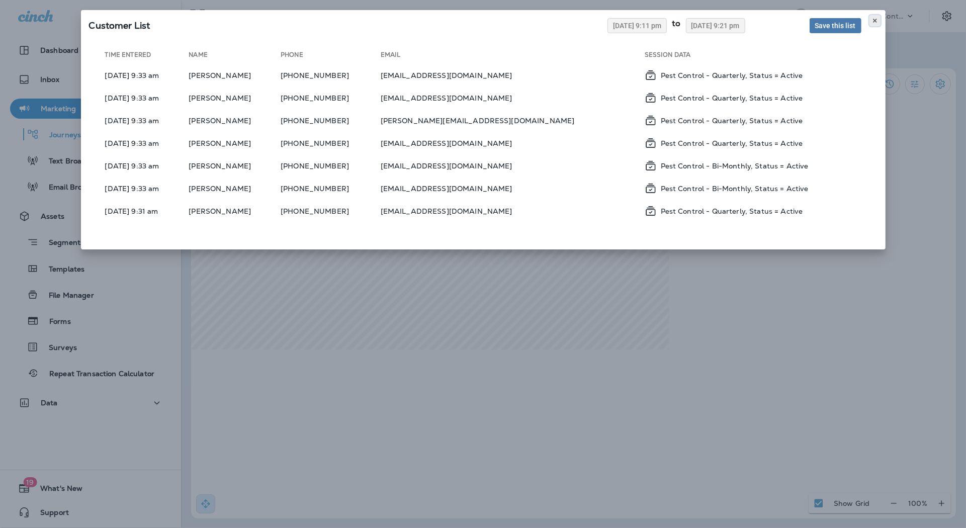
click at [877, 20] on icon at bounding box center [875, 21] width 6 height 6
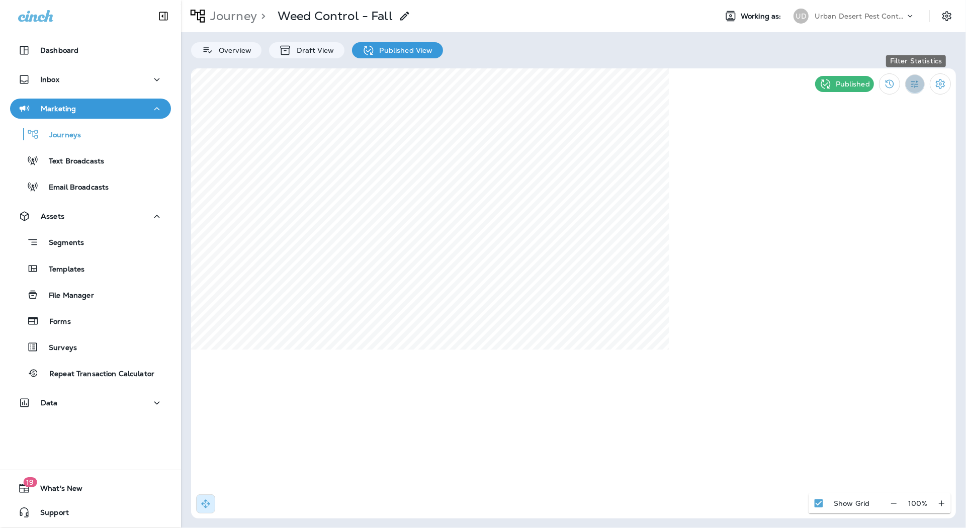
click at [915, 86] on icon "Filter Statistics" at bounding box center [915, 84] width 8 height 8
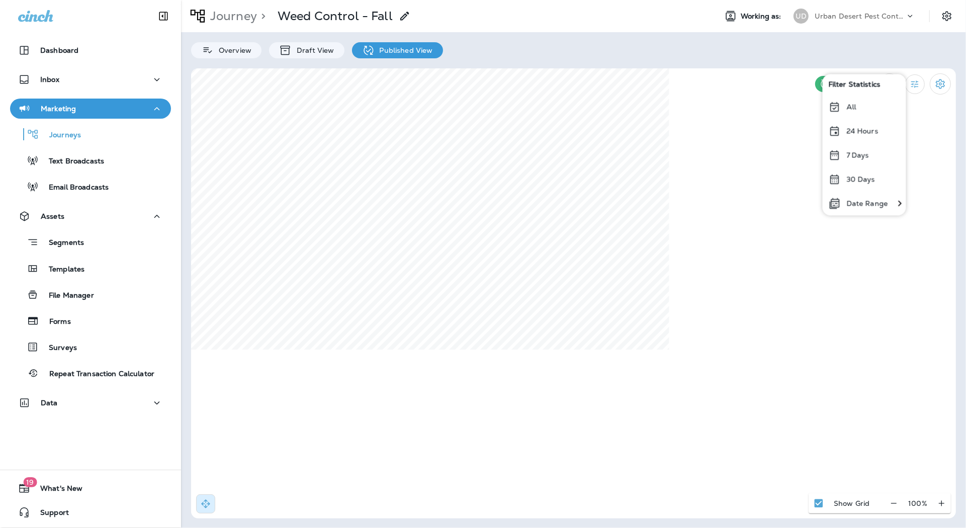
click at [864, 107] on div "All" at bounding box center [863, 106] width 83 height 24
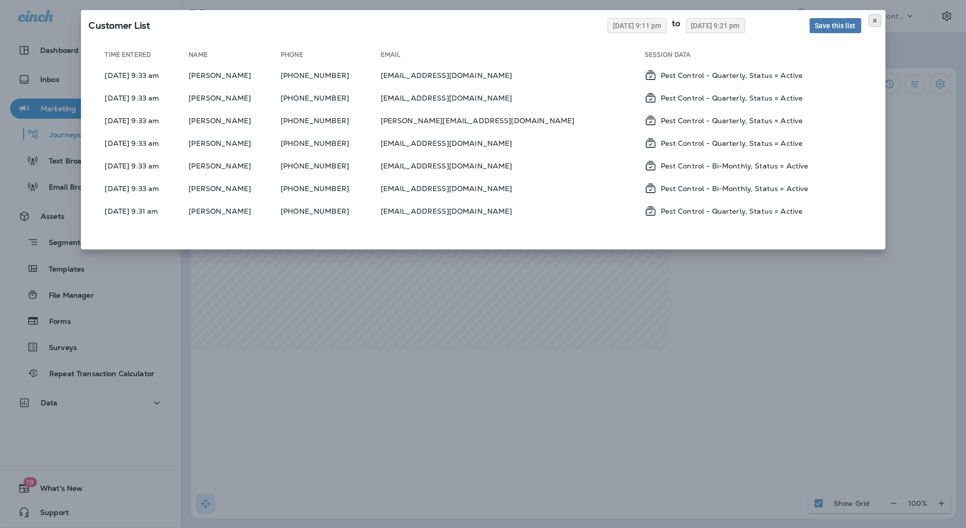
click at [874, 19] on icon at bounding box center [875, 21] width 6 height 6
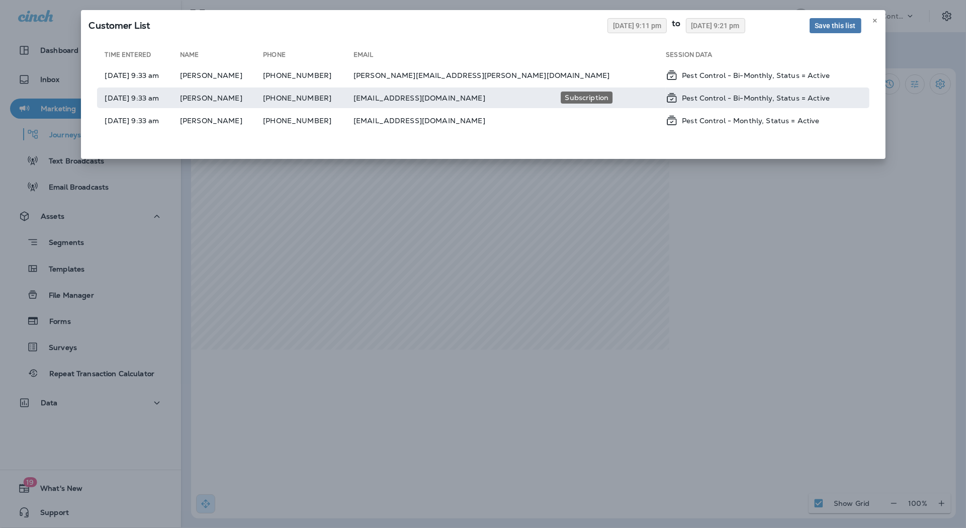
click at [682, 100] on p "Pest Control - Bi-Monthly, Status = Active" at bounding box center [756, 98] width 148 height 8
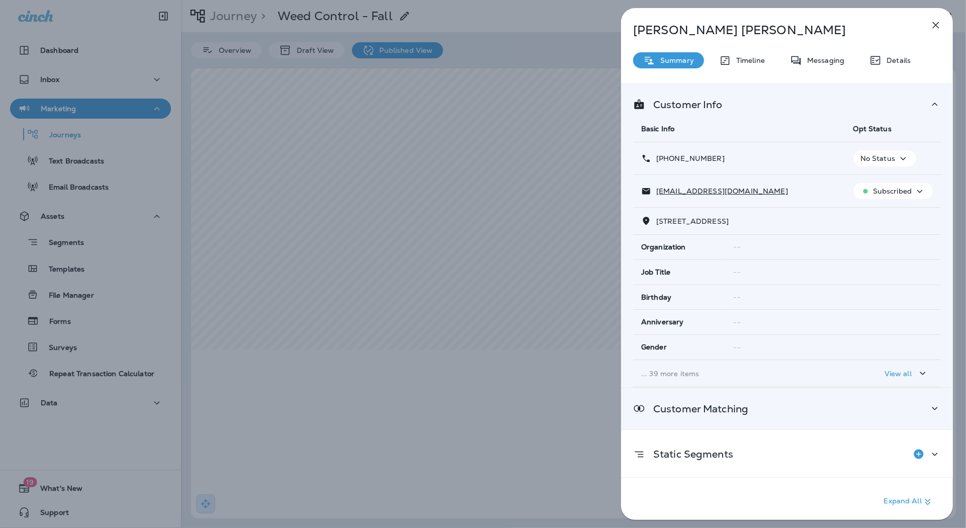
scroll to position [39, 0]
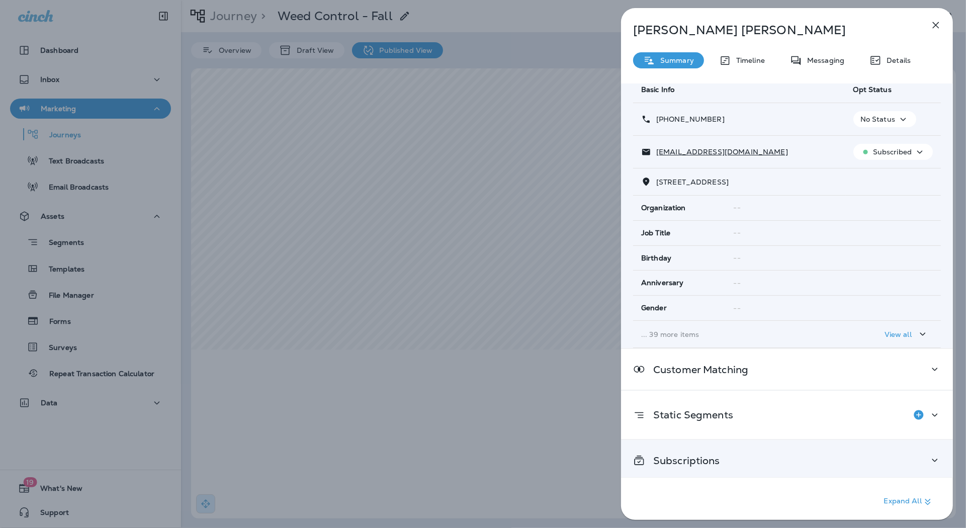
click at [678, 458] on p "Subscriptions" at bounding box center [682, 460] width 75 height 8
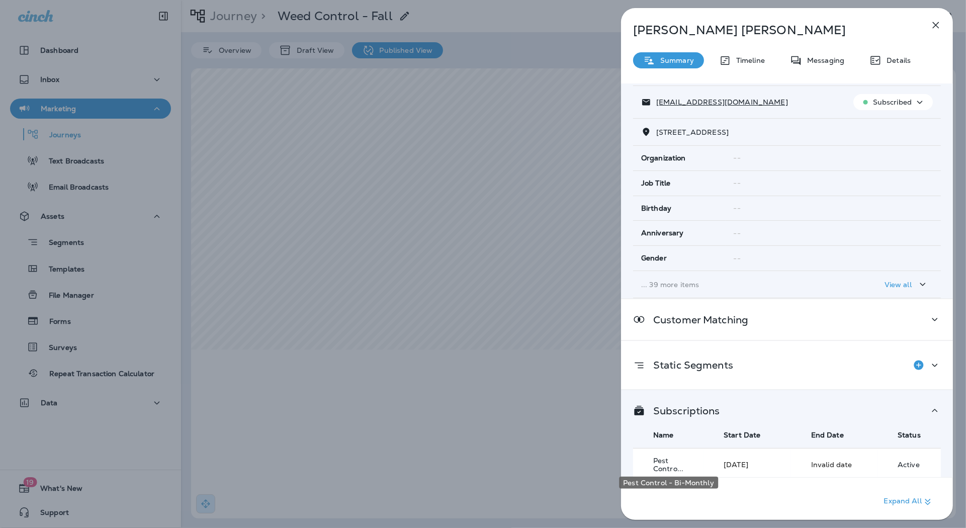
click at [682, 461] on span "Pest Contro..." at bounding box center [668, 464] width 30 height 17
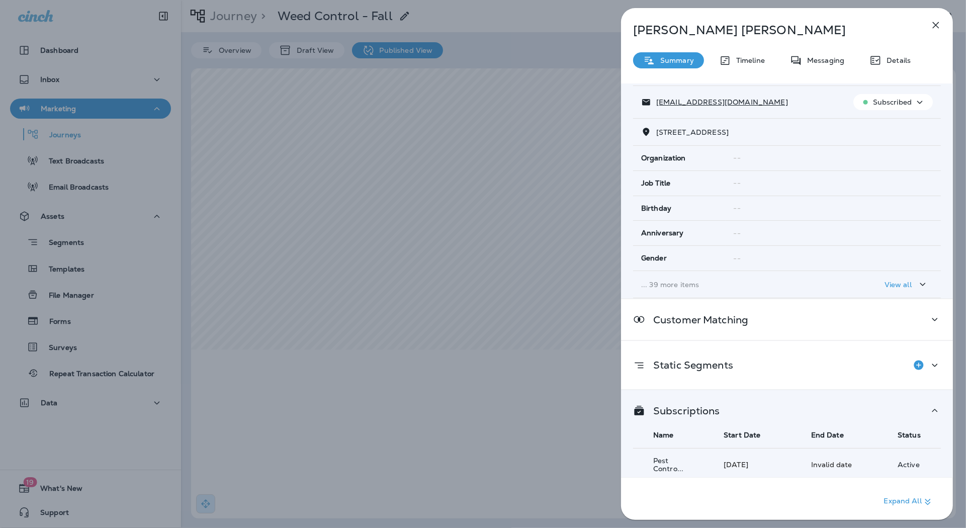
click at [885, 499] on p "Expand All" at bounding box center [909, 502] width 50 height 12
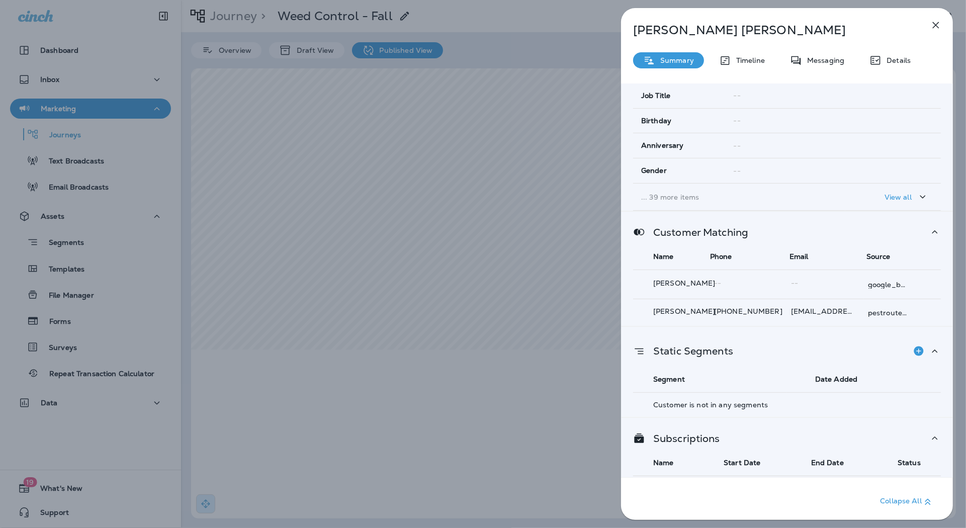
scroll to position [204, 0]
